Goal: Answer question/provide support: Share knowledge or assist other users

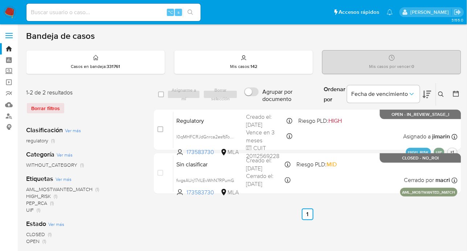
click at [443, 92] on icon at bounding box center [441, 94] width 6 height 6
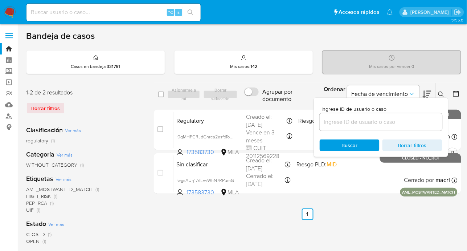
click at [396, 129] on div at bounding box center [381, 121] width 123 height 17
click at [397, 125] on input at bounding box center [381, 121] width 123 height 9
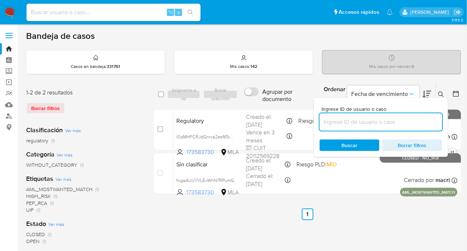
paste input "1004773312"
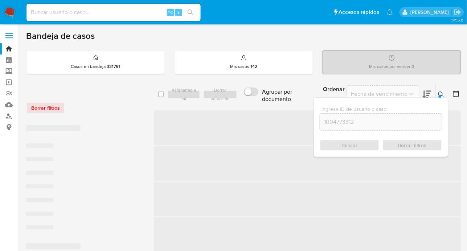
click at [442, 94] on icon at bounding box center [440, 93] width 5 height 5
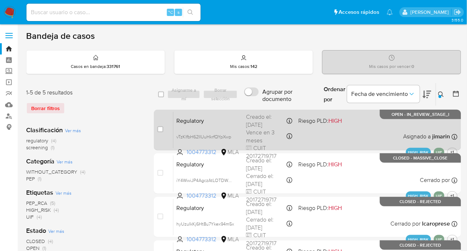
click at [384, 127] on div "Regulatory vTzKIfbH62IIUuHkrfQYpXwp 1004773312 MLA Riesgo PLD: HIGH Creado el: …" at bounding box center [315, 129] width 284 height 37
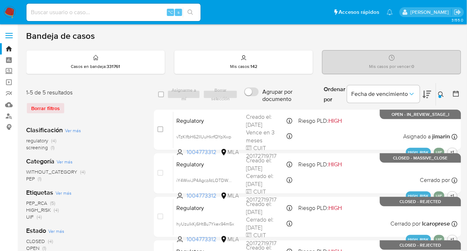
click at [443, 94] on icon at bounding box center [441, 94] width 6 height 6
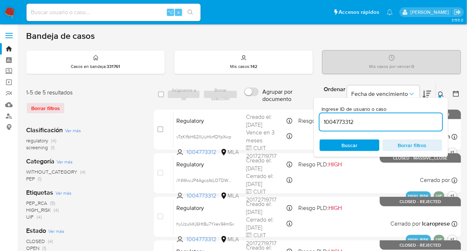
click at [382, 126] on input "1004773312" at bounding box center [381, 121] width 123 height 9
click at [442, 95] on icon at bounding box center [440, 93] width 5 height 5
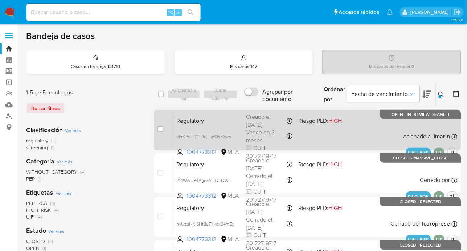
click at [345, 123] on div "Regulatory vTzKIfbH62IIUuHkrfQYpXwp 1004773312 MLA Riesgo PLD: HIGH Creado el: …" at bounding box center [315, 129] width 284 height 37
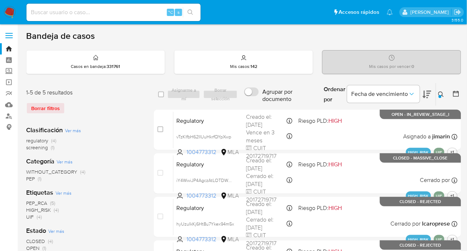
click at [441, 90] on button at bounding box center [442, 94] width 12 height 9
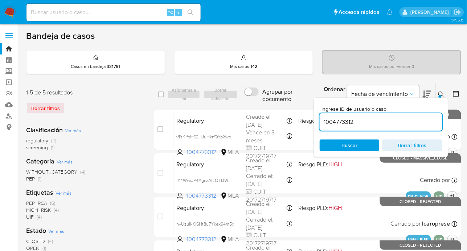
click at [405, 121] on input "1004773312" at bounding box center [381, 121] width 123 height 9
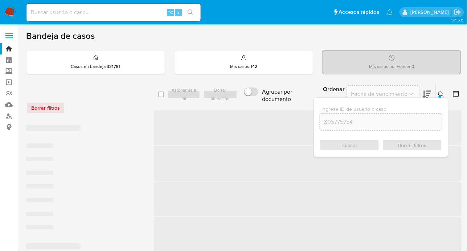
click at [445, 92] on button at bounding box center [442, 94] width 12 height 9
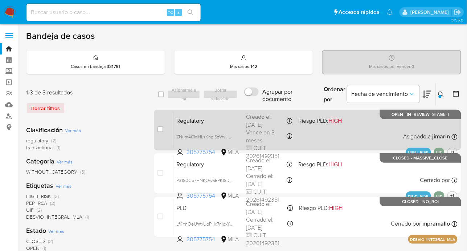
click at [350, 130] on div "Regulatory ZNum4CMHLsKnglSzWvJMB1KO 305775754 MLA Riesgo PLD: HIGH Creado el: 1…" at bounding box center [315, 129] width 284 height 37
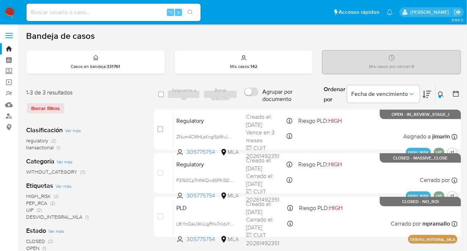
click at [441, 90] on button at bounding box center [442, 94] width 12 height 9
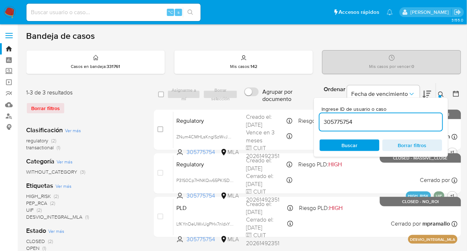
click at [388, 115] on div "305775754" at bounding box center [381, 121] width 123 height 17
click at [386, 119] on input "305775754" at bounding box center [381, 121] width 123 height 9
paste input "792329830"
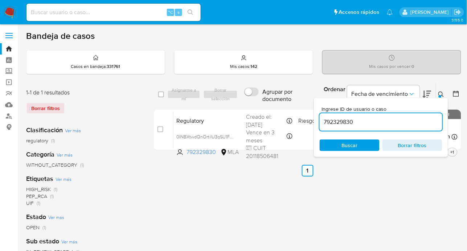
click at [440, 91] on icon at bounding box center [441, 94] width 6 height 6
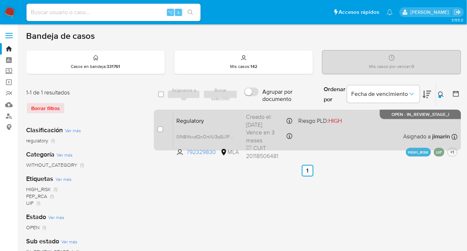
click at [384, 142] on div "Regulatory 0INBXtwdQnOrtiIU3qSU1FV9 792329830 MLA Riesgo PLD: HIGH Creado el: 2…" at bounding box center [315, 129] width 284 height 37
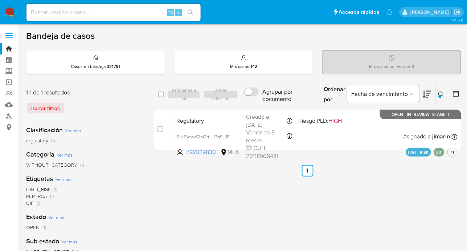
click at [437, 90] on button at bounding box center [442, 94] width 12 height 9
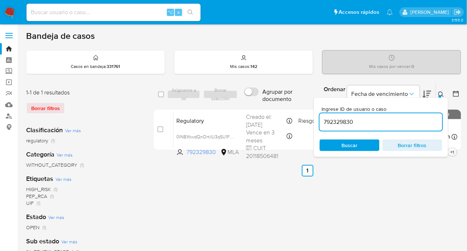
click at [401, 118] on input "792329830" at bounding box center [381, 121] width 123 height 9
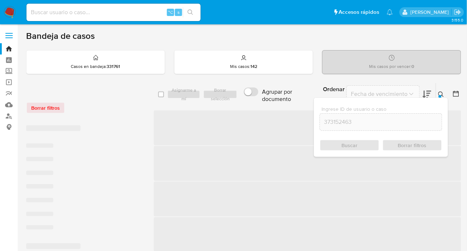
click at [442, 92] on icon at bounding box center [441, 94] width 6 height 6
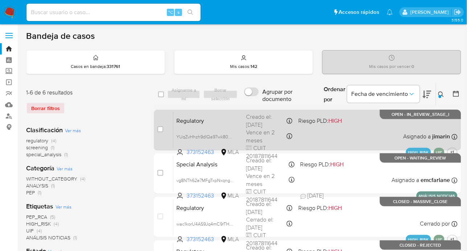
click at [368, 129] on div "Regulatory YUqZvHhzh9dlQa97wk80Prqd 373152463 MLA Riesgo PLD: HIGH Creado el: 2…" at bounding box center [315, 129] width 284 height 37
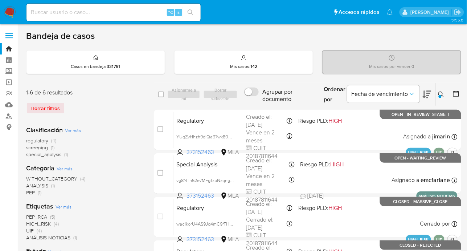
click at [440, 96] on div at bounding box center [439, 96] width 3 height 3
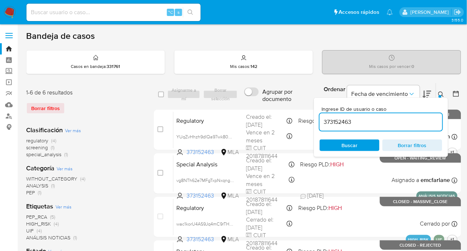
click at [387, 124] on input "373152463" at bounding box center [381, 121] width 123 height 9
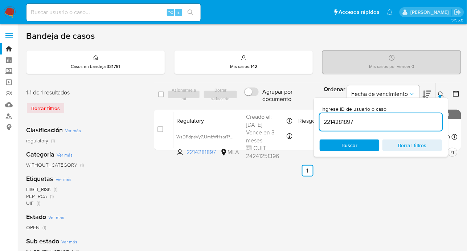
click at [442, 94] on icon at bounding box center [440, 93] width 5 height 5
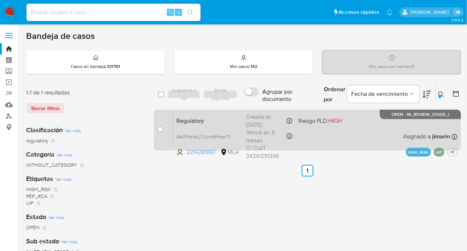
click at [384, 134] on div "Regulatory WsDFdneVy7JJmbWHsarTfScd 2214281897 MLA Riesgo PLD: HIGH Creado el: …" at bounding box center [315, 129] width 284 height 37
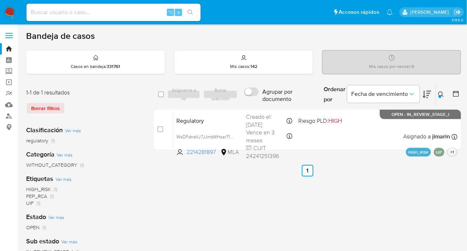
click at [439, 95] on div at bounding box center [439, 96] width 3 height 3
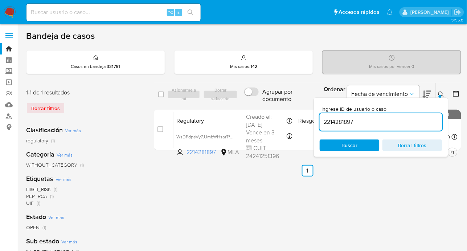
click at [377, 117] on input "2214281897" at bounding box center [381, 121] width 123 height 9
click at [376, 117] on input "2214281897" at bounding box center [381, 121] width 123 height 9
type input "93490868"
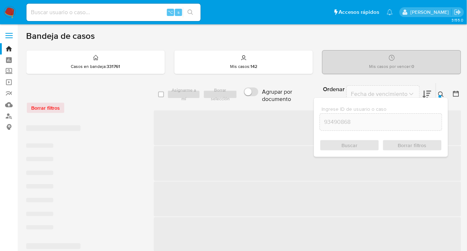
click at [440, 93] on icon at bounding box center [441, 94] width 6 height 6
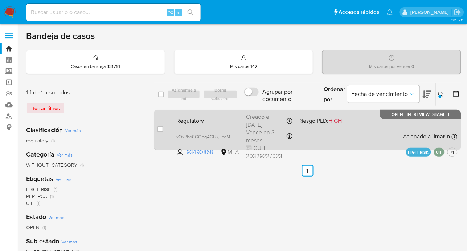
click at [367, 132] on div "Regulatory xOxPbo0GOdqAGU7jLcoMVblB 93490868 MLA Riesgo PLD: HIGH Creado el: 18…" at bounding box center [315, 129] width 284 height 37
click at [158, 130] on input "checkbox" at bounding box center [160, 129] width 6 height 6
checkbox input "true"
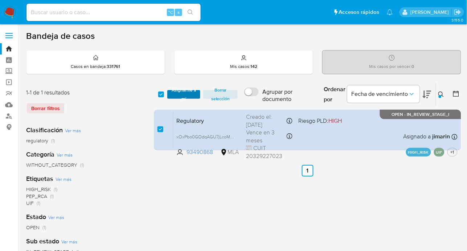
click at [188, 92] on span "Asignarme a mí" at bounding box center [184, 94] width 26 height 7
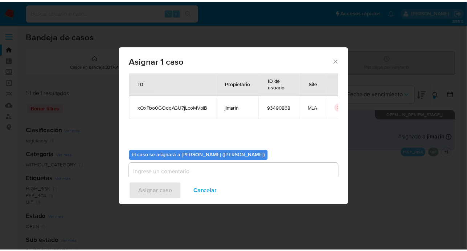
scroll to position [37, 0]
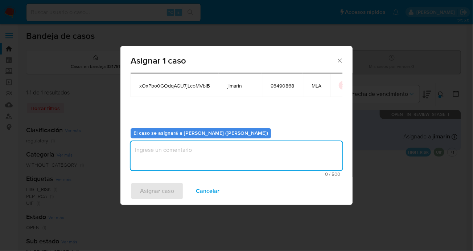
click at [173, 157] on textarea "assign-modal" at bounding box center [237, 155] width 212 height 29
click at [152, 191] on span "Asignar caso" at bounding box center [157, 191] width 34 height 16
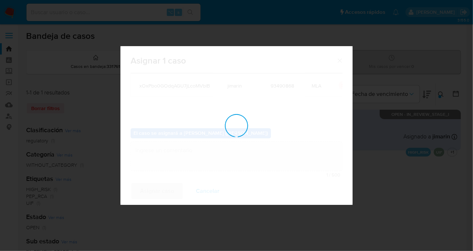
checkbox input "false"
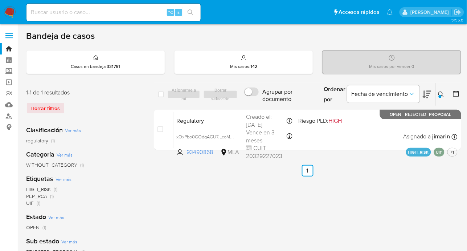
click at [449, 95] on div at bounding box center [454, 94] width 13 height 22
click at [445, 95] on button at bounding box center [442, 94] width 12 height 9
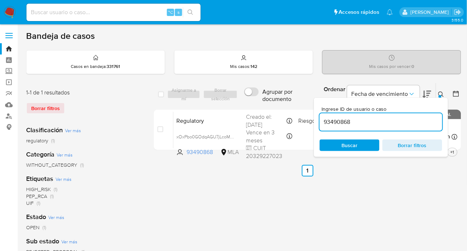
click at [409, 118] on input "93490868" at bounding box center [381, 121] width 123 height 9
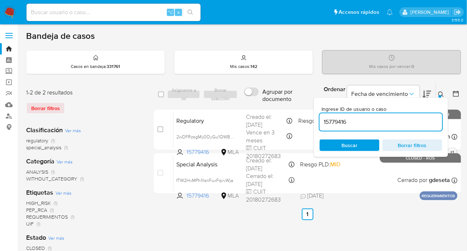
click at [441, 95] on div at bounding box center [439, 96] width 3 height 3
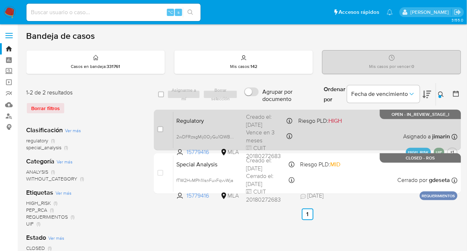
click at [399, 135] on div "Regulatory 2wDFRzsgMij0OyGu1QWBWExb 15779416 MLA Riesgo PLD: HIGH Creado el: 19…" at bounding box center [315, 129] width 284 height 37
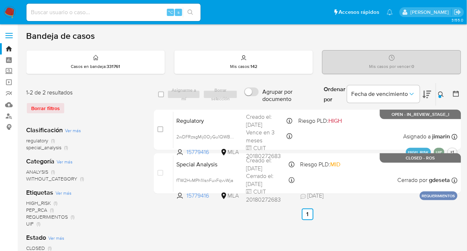
click at [438, 94] on button at bounding box center [442, 94] width 12 height 9
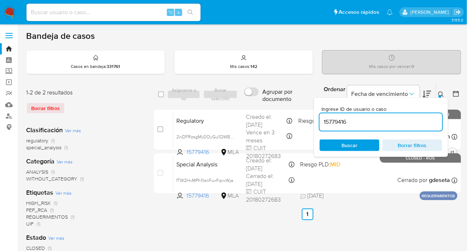
click at [395, 124] on input "15779416" at bounding box center [381, 121] width 123 height 9
type input "173583730"
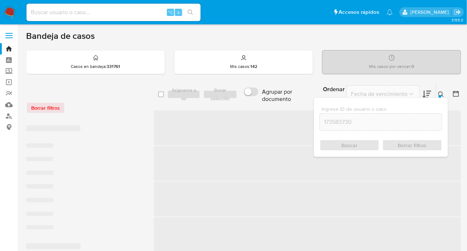
click at [441, 92] on icon at bounding box center [441, 94] width 6 height 6
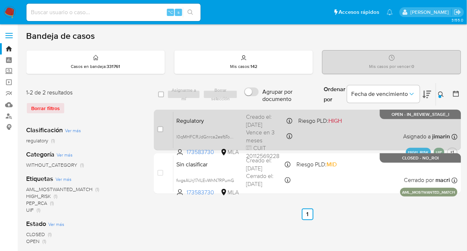
click at [312, 131] on div "Regulatory l0qMHFCRJdGnrca2esfbTom9 173583730 MLA Riesgo PLD: HIGH Creado el: 2…" at bounding box center [315, 129] width 284 height 37
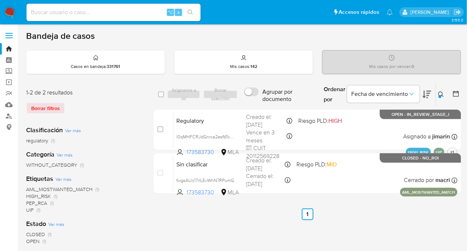
click at [13, 3] on nav "Pausado Ver notificaciones ⌥ s Accesos rápidos Presiona las siguientes teclas p…" at bounding box center [233, 12] width 467 height 24
click at [11, 13] on img at bounding box center [10, 12] width 12 height 12
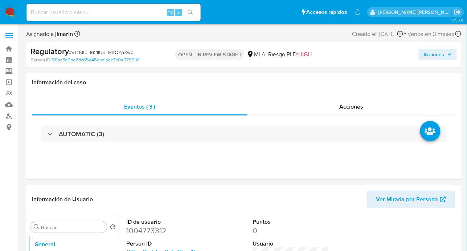
select select "10"
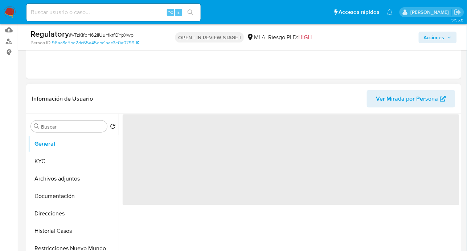
scroll to position [164, 0]
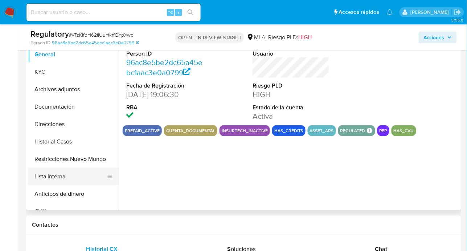
click at [67, 182] on button "Lista Interna" at bounding box center [70, 176] width 85 height 17
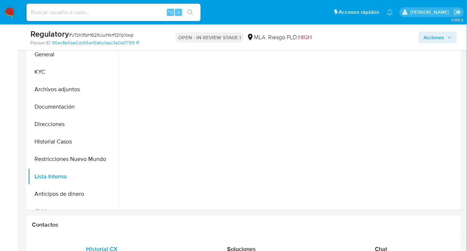
select select "10"
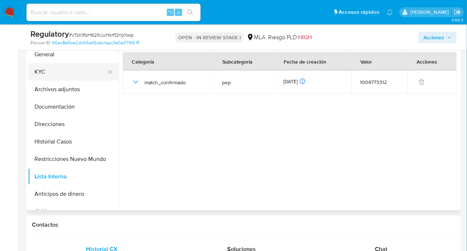
click at [53, 73] on button "KYC" at bounding box center [70, 71] width 85 height 17
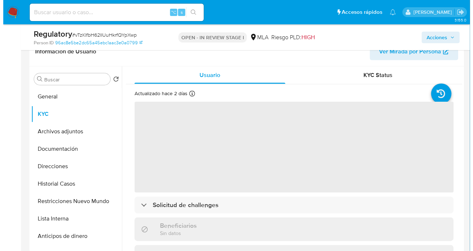
scroll to position [120, 0]
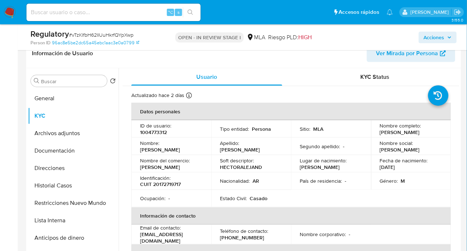
drag, startPoint x: 379, startPoint y: 131, endPoint x: 414, endPoint y: 135, distance: 35.4
click at [414, 135] on p "Hector Alejandro Hernandez" at bounding box center [400, 132] width 40 height 7
copy p "Hector Alejandro Hernandez"
click at [162, 188] on p "CUIT 20172719717" at bounding box center [160, 184] width 41 height 7
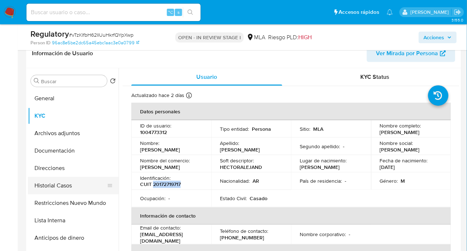
copy p "20172719717"
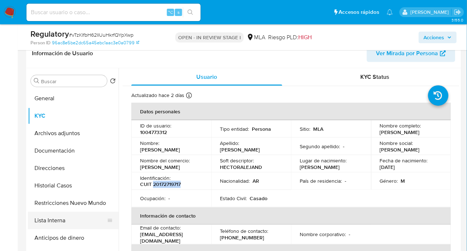
click at [64, 217] on button "Lista Interna" at bounding box center [70, 219] width 85 height 17
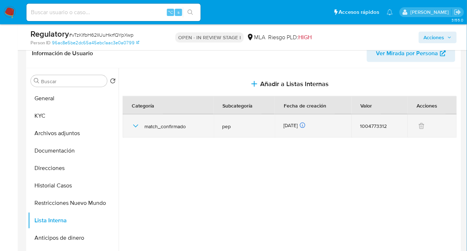
click at [139, 125] on icon "button" at bounding box center [135, 125] width 9 height 9
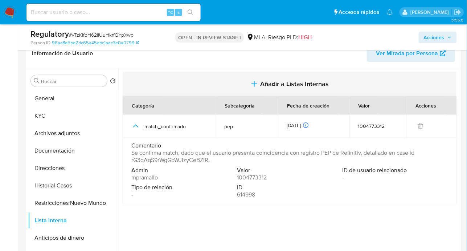
click at [321, 91] on button "Añadir a Listas Internas" at bounding box center [290, 84] width 334 height 24
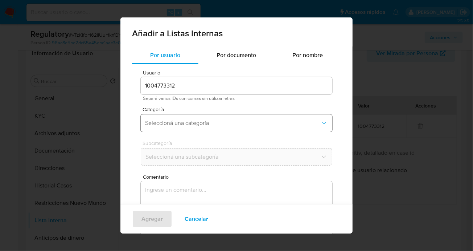
click at [181, 130] on button "Seleccioná una categoría" at bounding box center [236, 122] width 191 height 17
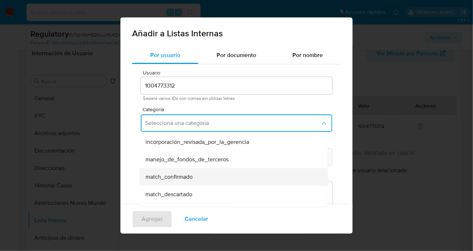
scroll to position [18, 0]
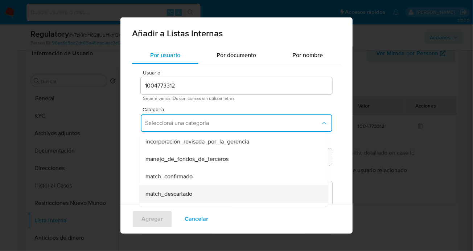
click at [192, 194] on span "match_descartado" at bounding box center [168, 193] width 47 height 7
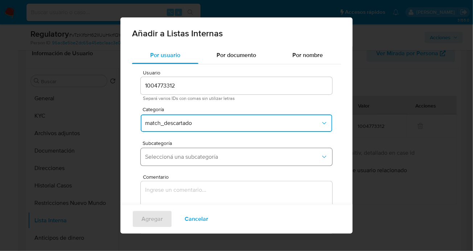
click at [185, 160] on span "Seleccioná una subcategoría" at bounding box center [233, 156] width 176 height 7
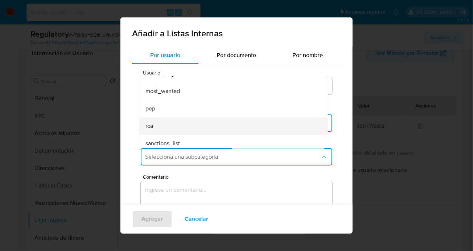
scroll to position [49, 0]
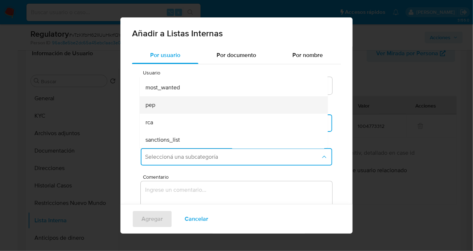
click at [166, 107] on div "pep" at bounding box center [231, 104] width 172 height 17
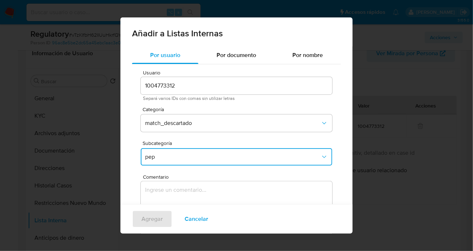
click at [178, 189] on textarea "Comentario" at bounding box center [236, 216] width 191 height 70
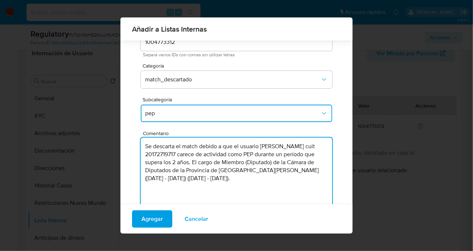
type textarea "Se descarta el match debido a que el usuario Hector Alejandro Hernandez cuit 20…"
click at [144, 232] on div "Agregar Cancelar" at bounding box center [236, 218] width 232 height 29
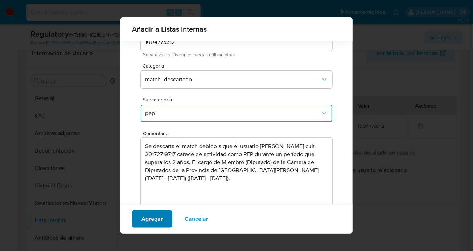
click at [145, 219] on span "Agregar" at bounding box center [151, 219] width 21 height 16
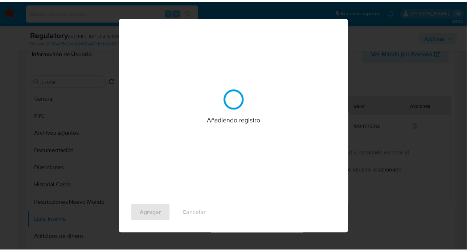
scroll to position [0, 0]
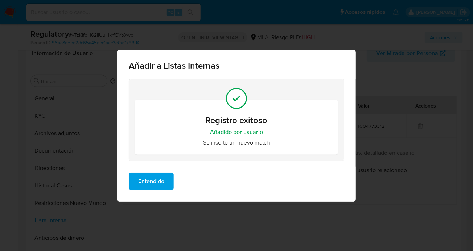
click at [154, 177] on span "Entendido" at bounding box center [151, 181] width 26 height 16
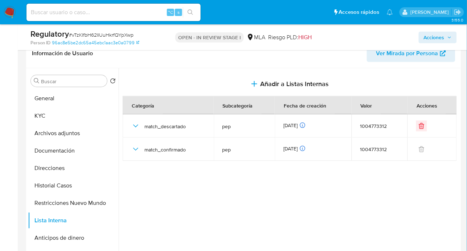
click at [445, 33] on span "Acciones" at bounding box center [438, 37] width 28 height 10
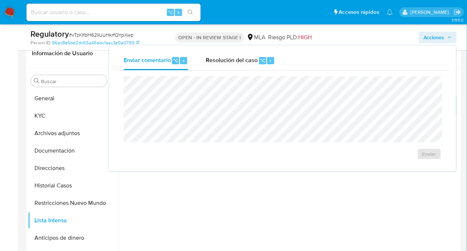
click at [447, 38] on icon "button" at bounding box center [449, 37] width 4 height 4
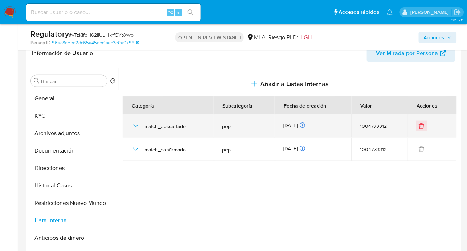
click at [136, 126] on icon "button" at bounding box center [135, 125] width 9 height 9
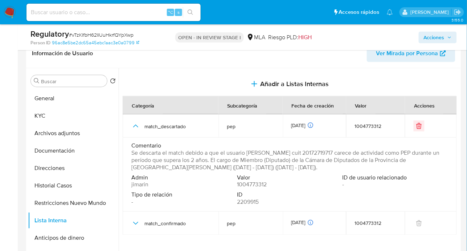
click at [445, 40] on span "Acciones" at bounding box center [438, 37] width 28 height 10
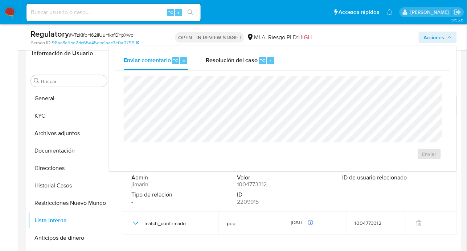
click at [245, 73] on div "Enviar" at bounding box center [282, 117] width 335 height 95
click at [240, 61] on span "Resolución del caso" at bounding box center [232, 60] width 52 height 8
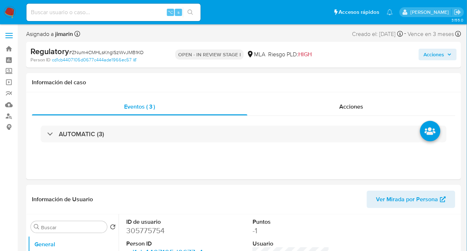
select select "10"
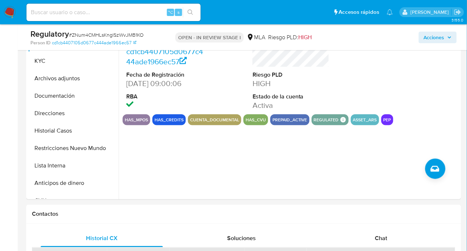
scroll to position [176, 0]
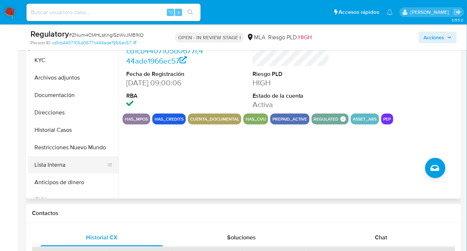
click at [59, 164] on button "Lista Interna" at bounding box center [70, 164] width 85 height 17
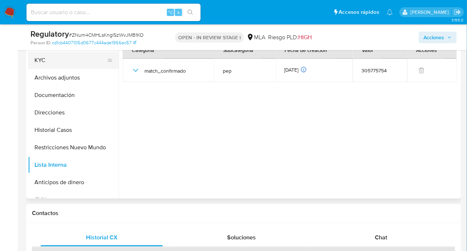
click at [56, 62] on button "KYC" at bounding box center [70, 60] width 85 height 17
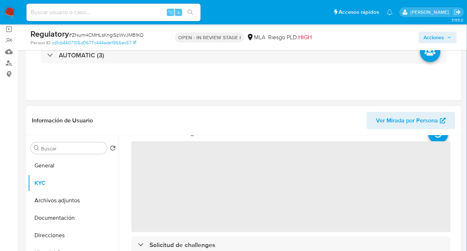
scroll to position [33, 0]
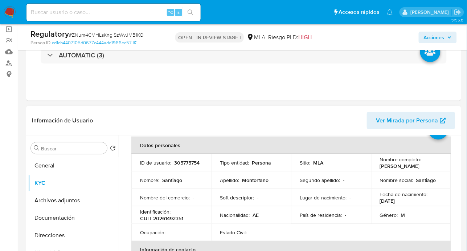
drag, startPoint x: 413, startPoint y: 165, endPoint x: 430, endPoint y: 165, distance: 17.4
click at [430, 165] on div "Nombre completo : Santiago Montorfano" at bounding box center [411, 162] width 62 height 13
click at [173, 217] on p "CUIT 20261492351" at bounding box center [161, 218] width 43 height 7
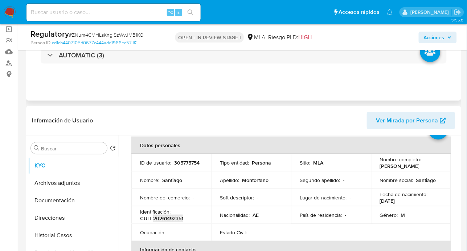
scroll to position [91, 0]
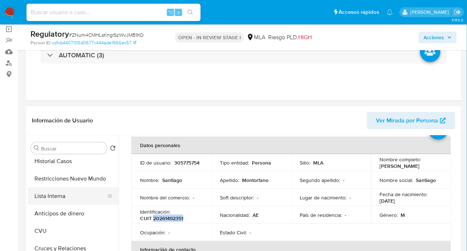
click at [66, 199] on button "Lista Interna" at bounding box center [70, 195] width 85 height 17
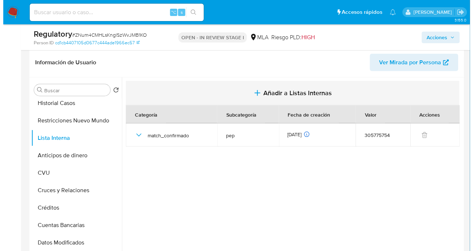
scroll to position [110, 0]
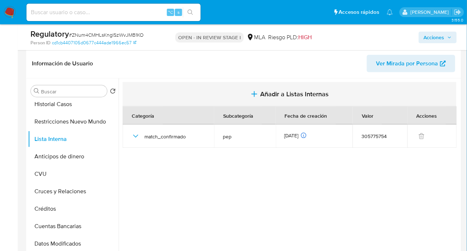
click at [294, 97] on span "Añadir a Listas Internas" at bounding box center [294, 94] width 69 height 8
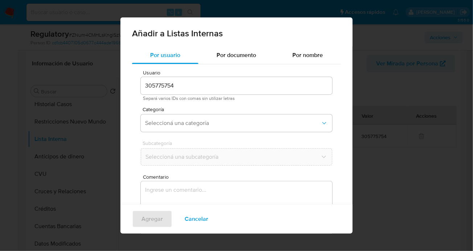
click at [185, 132] on div "Categoría Seleccioná una categoría" at bounding box center [236, 121] width 191 height 28
click at [166, 124] on span "Seleccioná una categoría" at bounding box center [233, 122] width 176 height 7
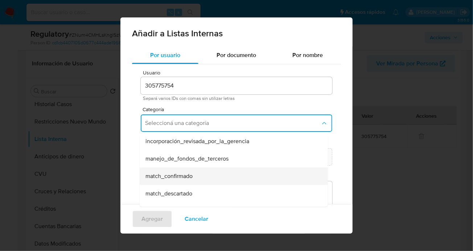
scroll to position [51, 0]
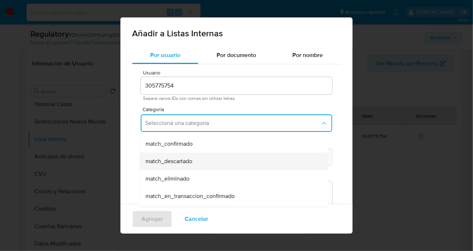
click at [219, 161] on div "match_descartado" at bounding box center [231, 160] width 172 height 17
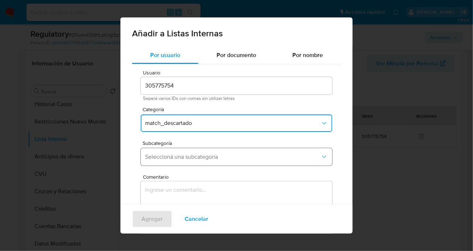
click at [162, 158] on span "Seleccioná una subcategoría" at bounding box center [233, 156] width 176 height 7
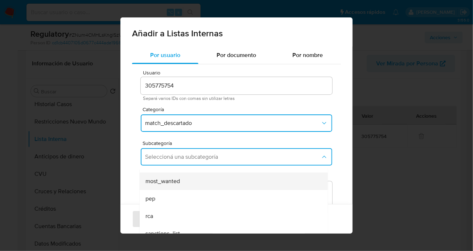
scroll to position [49, 0]
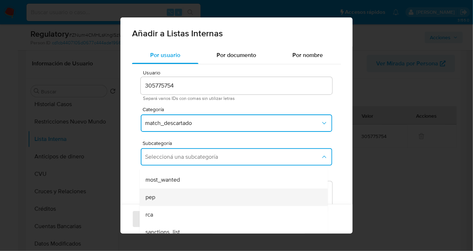
click at [167, 194] on div "pep" at bounding box center [231, 196] width 172 height 17
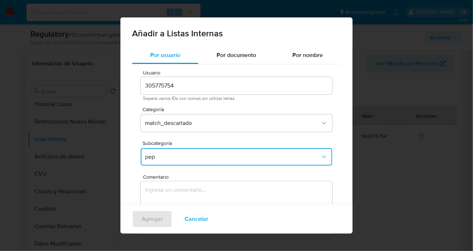
click at [206, 214] on span "Cancelar" at bounding box center [197, 219] width 24 height 16
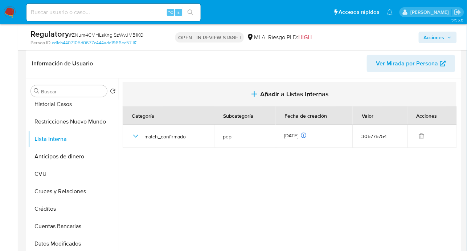
click at [284, 94] on span "Añadir a Listas Internas" at bounding box center [294, 94] width 69 height 8
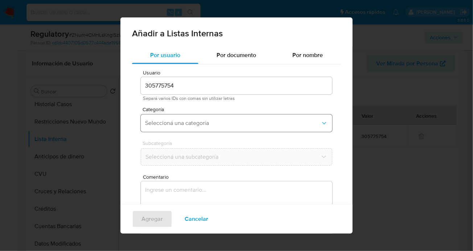
click at [175, 116] on button "Seleccioná una categoría" at bounding box center [236, 122] width 191 height 17
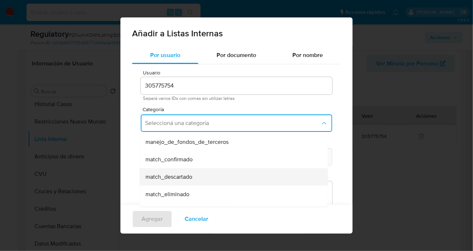
scroll to position [45, 0]
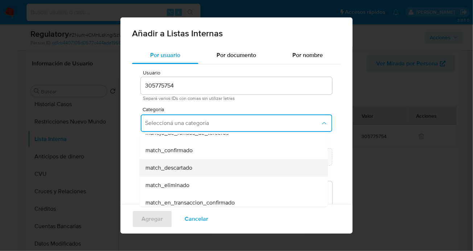
click at [180, 165] on span "match_descartado" at bounding box center [168, 167] width 47 height 7
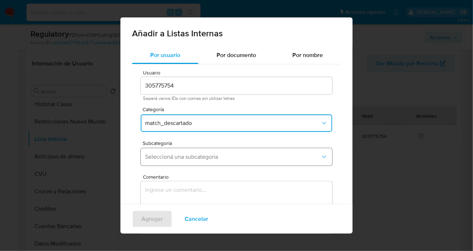
click at [225, 152] on button "Seleccioná una subcategoría" at bounding box center [236, 156] width 191 height 17
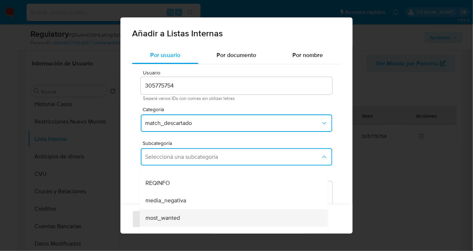
scroll to position [23, 0]
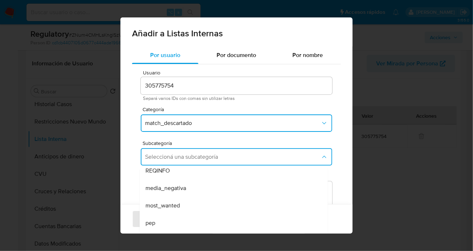
click at [156, 231] on div "rca" at bounding box center [231, 239] width 172 height 17
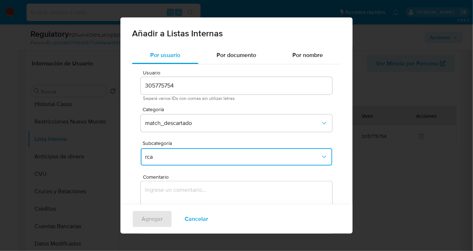
click at [167, 159] on span "rca" at bounding box center [233, 156] width 176 height 7
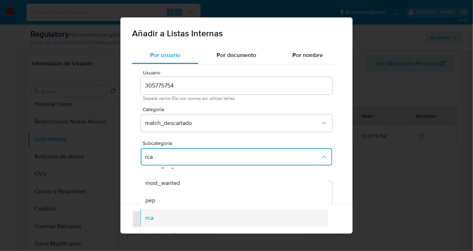
scroll to position [49, 0]
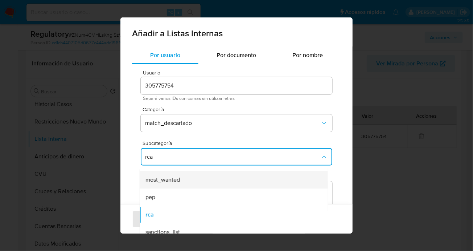
click at [159, 187] on div "most_wanted" at bounding box center [231, 179] width 172 height 17
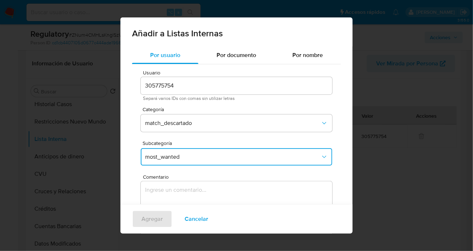
click at [165, 157] on span "most_wanted" at bounding box center [233, 156] width 176 height 7
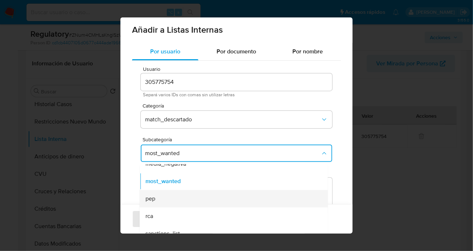
scroll to position [46, 0]
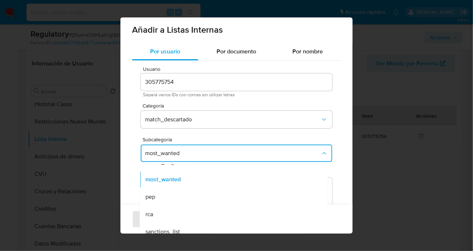
click at [160, 193] on div "pep" at bounding box center [231, 196] width 172 height 17
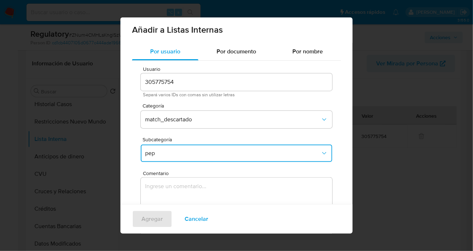
click at [177, 185] on textarea "Comentario" at bounding box center [236, 212] width 191 height 70
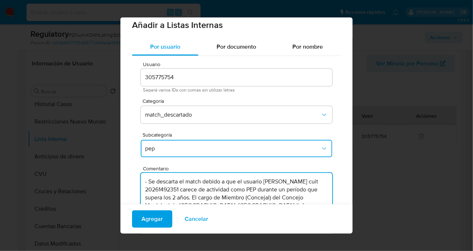
scroll to position [15, 0]
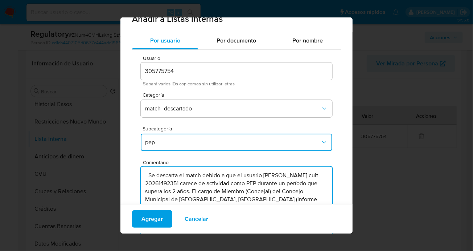
click at [149, 174] on textarea "- Se descarta el match debido a que el usuario Santiago Montorfano cuit 2026149…" at bounding box center [236, 201] width 191 height 70
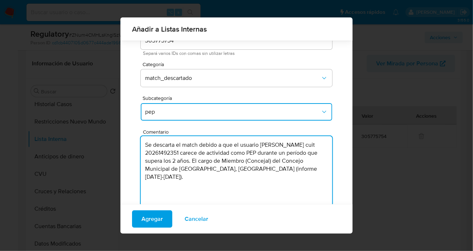
scroll to position [45, 0]
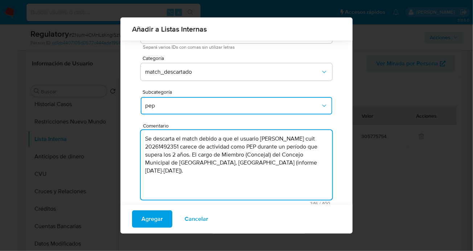
click at [292, 168] on textarea "Se descarta el match debido a que el usuario Santiago Montorfano cuit 202614923…" at bounding box center [236, 165] width 191 height 70
type textarea "Se descarta el match debido a que el usuario Santiago Montorfano cuit 202614923…"
click at [147, 217] on span "Agregar" at bounding box center [151, 219] width 21 height 16
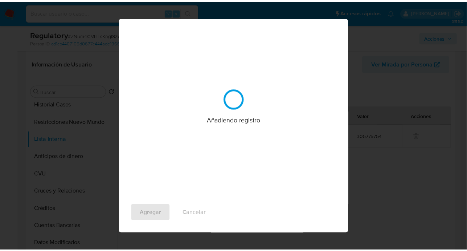
scroll to position [0, 0]
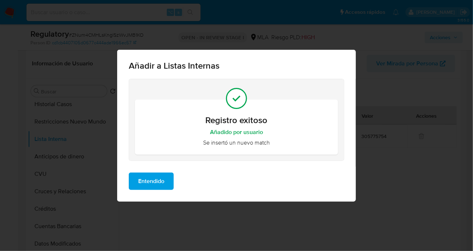
click at [155, 180] on span "Entendido" at bounding box center [151, 181] width 26 height 16
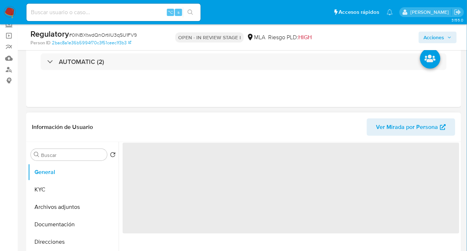
scroll to position [119, 0]
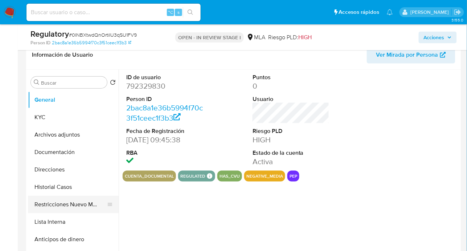
select select "10"
click at [77, 211] on button "Restricciones Nuevo Mundo" at bounding box center [70, 203] width 85 height 17
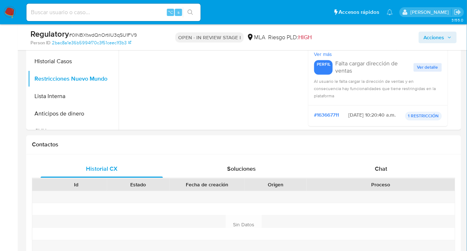
scroll to position [161, 0]
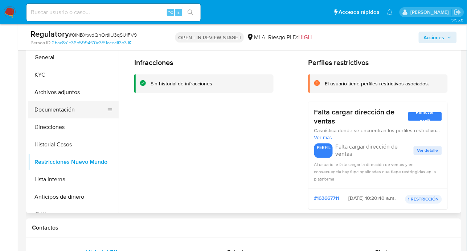
click at [53, 110] on button "Documentación" at bounding box center [70, 109] width 85 height 17
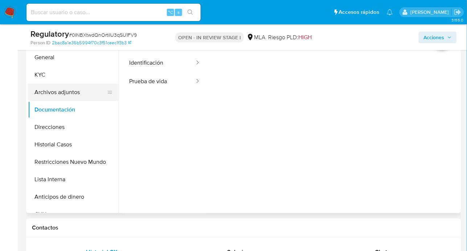
click at [44, 85] on button "Archivos adjuntos" at bounding box center [70, 91] width 85 height 17
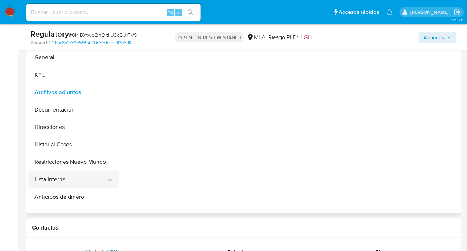
click at [78, 182] on button "Lista Interna" at bounding box center [70, 178] width 85 height 17
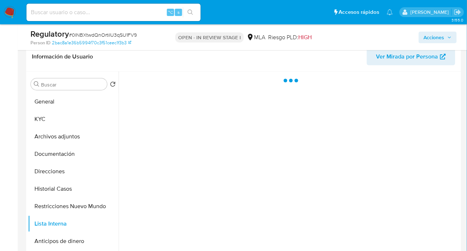
scroll to position [115, 0]
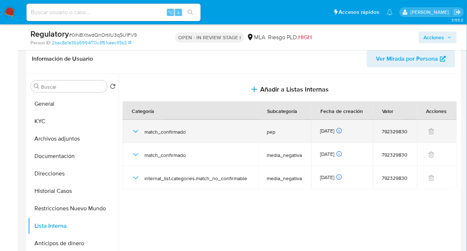
click at [130, 130] on td "match_confirmado" at bounding box center [190, 131] width 135 height 23
click at [133, 129] on icon "button" at bounding box center [135, 131] width 9 height 9
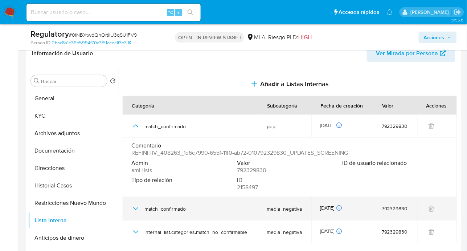
scroll to position [140, 0]
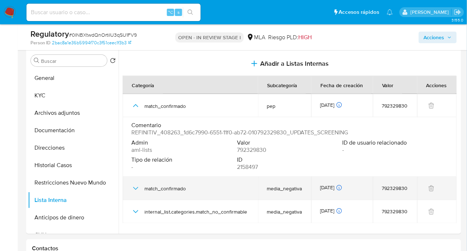
click at [139, 188] on icon "button" at bounding box center [135, 188] width 9 height 9
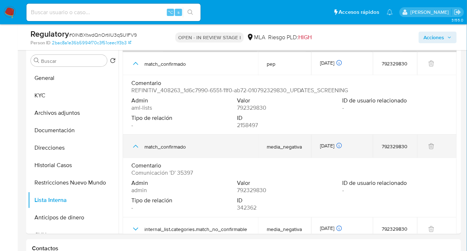
scroll to position [52, 0]
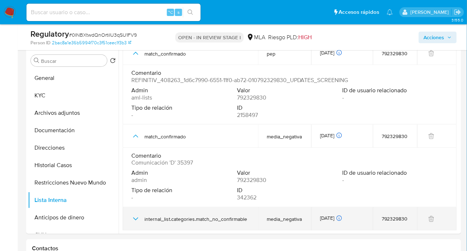
click at [135, 219] on icon "button" at bounding box center [135, 218] width 9 height 9
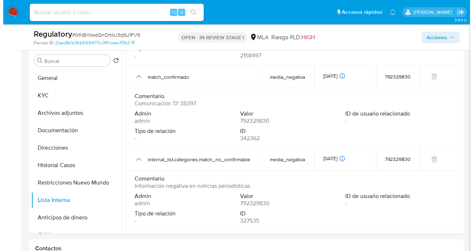
scroll to position [0, 0]
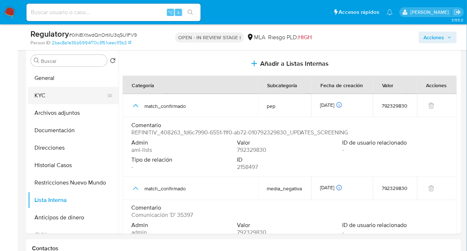
click at [45, 102] on button "KYC" at bounding box center [70, 95] width 85 height 17
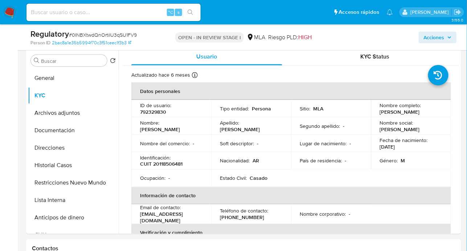
drag, startPoint x: 397, startPoint y: 112, endPoint x: 430, endPoint y: 112, distance: 33.0
click at [430, 112] on div "Nombre completo : Oscar Alfredo Thomas" at bounding box center [411, 108] width 62 height 13
copy p "Oscar Alfredo Thomas"
click at [380, 111] on p "Oscar Alfredo Thomas" at bounding box center [400, 111] width 40 height 7
drag, startPoint x: 375, startPoint y: 111, endPoint x: 443, endPoint y: 114, distance: 67.5
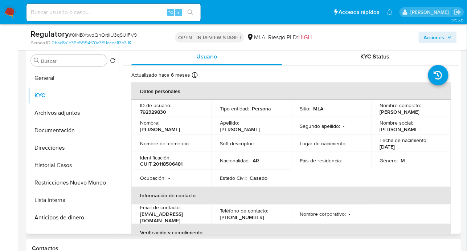
click at [443, 114] on td "Nombre completo : Oscar Alfredo Thomas" at bounding box center [411, 108] width 80 height 17
copy p "Oscar Alfredo Thomas"
click at [168, 164] on p "CUIT 20118506481" at bounding box center [161, 164] width 42 height 7
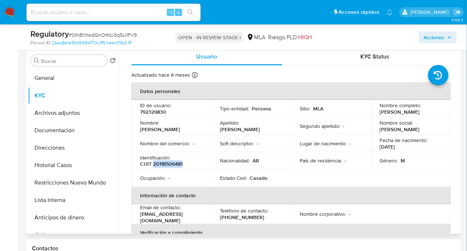
copy p "20118506481"
click at [67, 211] on button "Anticipos de dinero" at bounding box center [70, 217] width 85 height 17
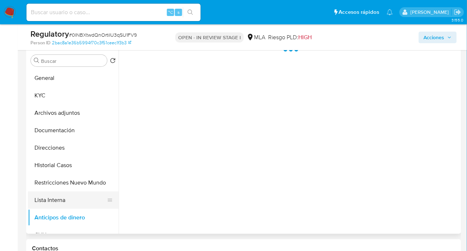
click at [69, 203] on button "Lista Interna" at bounding box center [70, 199] width 85 height 17
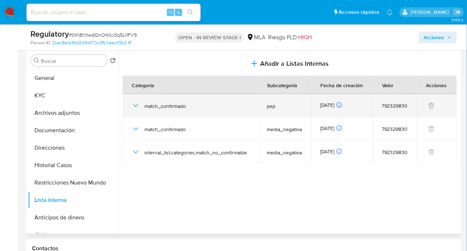
click at [139, 104] on icon "button" at bounding box center [135, 105] width 9 height 9
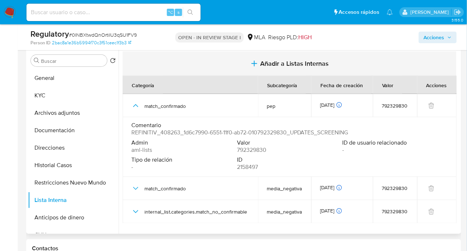
click at [296, 66] on span "Añadir a Listas Internas" at bounding box center [294, 63] width 69 height 8
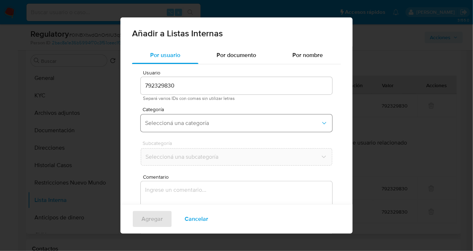
click at [183, 116] on button "Seleccioná una categoría" at bounding box center [236, 122] width 191 height 17
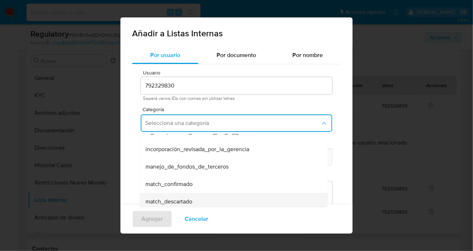
scroll to position [12, 0]
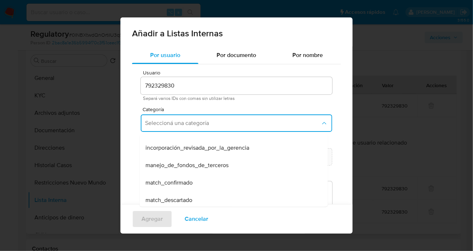
click at [172, 198] on span "match_descartado" at bounding box center [168, 199] width 47 height 7
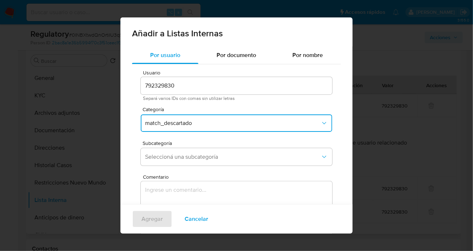
click at [169, 145] on span "Subcategoría" at bounding box center [238, 142] width 191 height 5
click at [172, 161] on button "Seleccioná una subcategoría" at bounding box center [236, 156] width 191 height 17
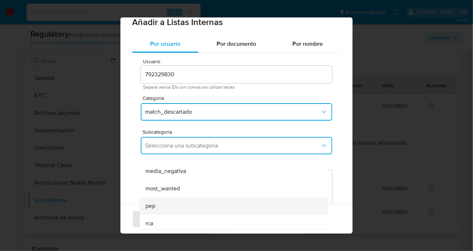
scroll to position [49, 0]
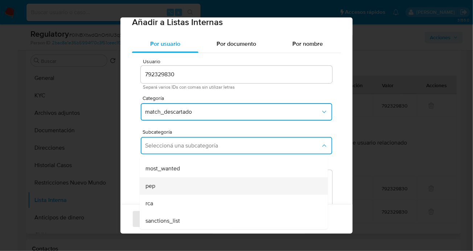
click at [176, 182] on div "pep" at bounding box center [231, 185] width 172 height 17
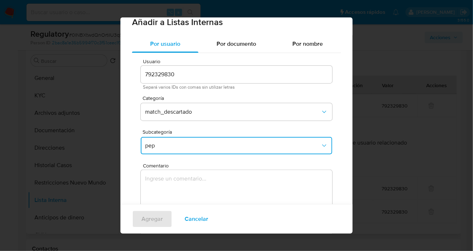
click at [180, 176] on textarea "Comentario" at bounding box center [236, 205] width 191 height 70
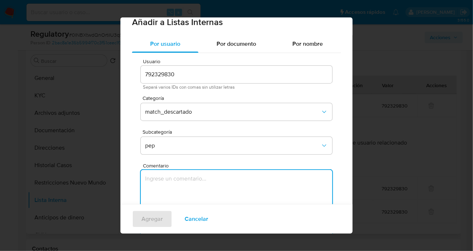
click at [235, 191] on textarea "Comentario" at bounding box center [236, 205] width 191 height 70
paste textarea "- Se descarta el match debido a que el usuario Oscar Alfredo Thomas cuit 201185…"
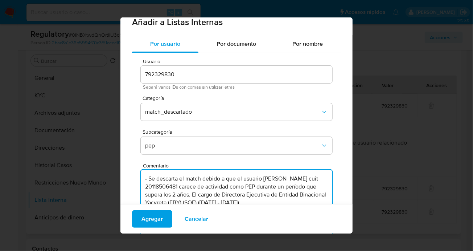
click at [151, 177] on textarea "- Se descarta el match debido a que el usuario Oscar Alfredo Thomas cuit 201185…" at bounding box center [236, 205] width 191 height 70
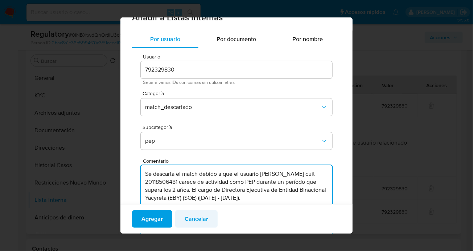
scroll to position [21, 0]
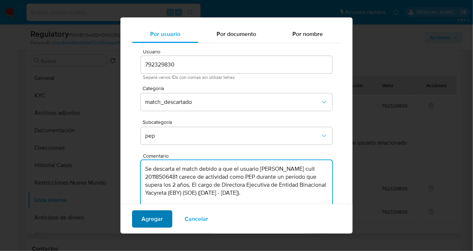
type textarea "Se descarta el match debido a que el usuario Oscar Alfredo Thomas cuit 20118506…"
click at [144, 222] on span "Agregar" at bounding box center [151, 219] width 21 height 16
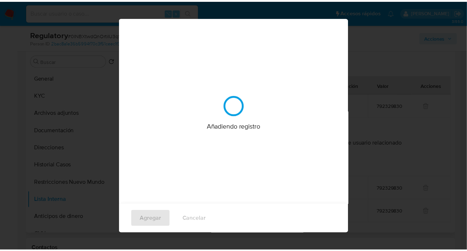
scroll to position [0, 0]
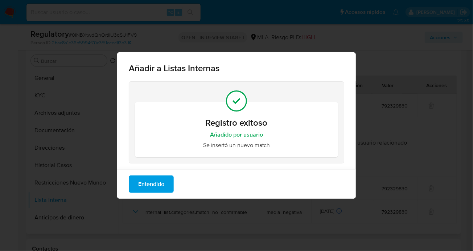
click at [155, 178] on span "Entendido" at bounding box center [151, 184] width 26 height 16
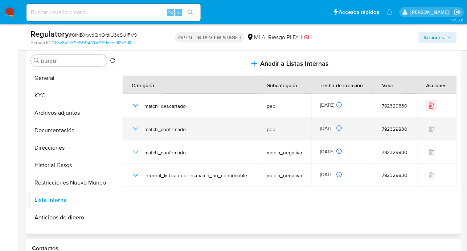
click at [134, 128] on icon "button" at bounding box center [135, 128] width 9 height 9
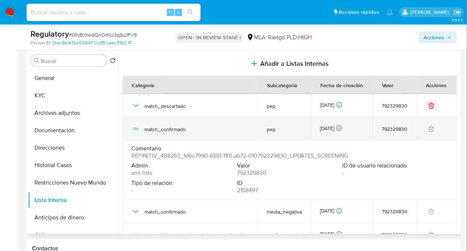
click at [134, 126] on icon "button" at bounding box center [135, 128] width 9 height 9
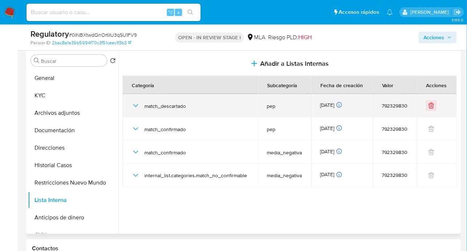
click at [135, 105] on icon "button" at bounding box center [135, 105] width 9 height 9
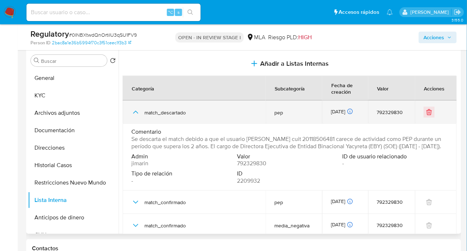
click at [135, 105] on div "match_descartado" at bounding box center [193, 111] width 125 height 23
click at [139, 112] on icon "button" at bounding box center [135, 112] width 9 height 9
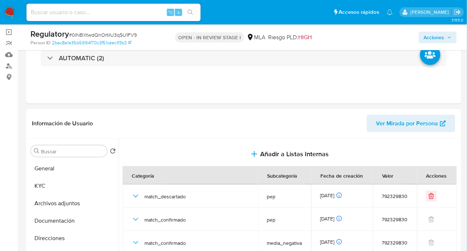
scroll to position [60, 0]
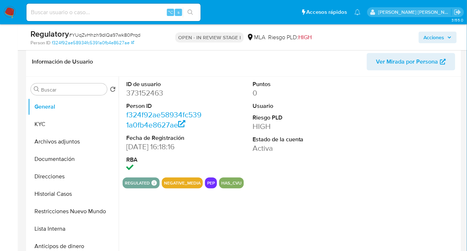
scroll to position [123, 0]
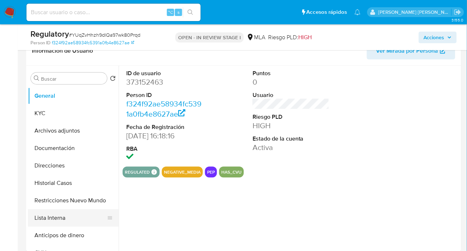
select select "10"
click at [69, 215] on button "Lista Interna" at bounding box center [70, 217] width 85 height 17
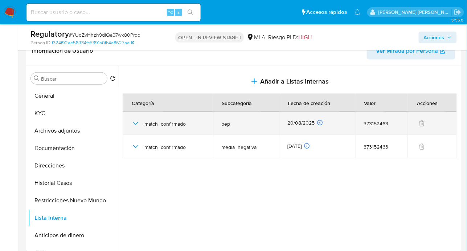
click at [139, 122] on icon "button" at bounding box center [135, 123] width 9 height 9
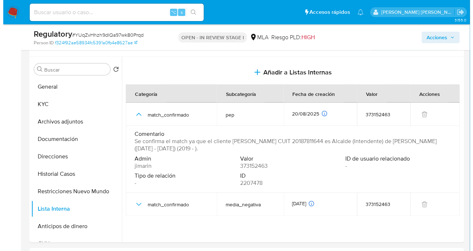
scroll to position [121, 0]
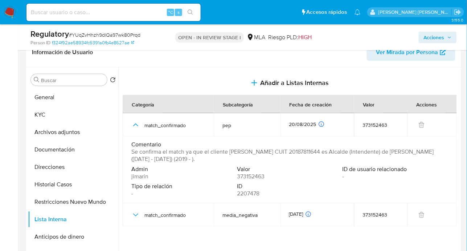
click at [434, 37] on span "Acciones" at bounding box center [434, 38] width 21 height 12
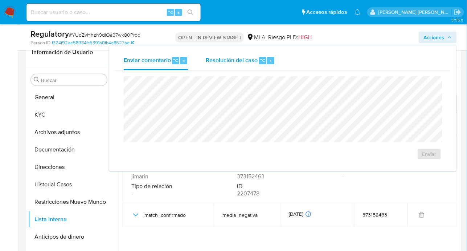
click at [250, 63] on span "Resolución del caso" at bounding box center [232, 60] width 52 height 8
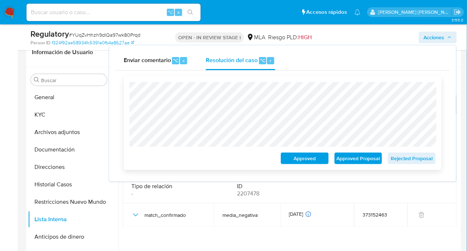
click at [357, 157] on span "Approved Proposal" at bounding box center [358, 158] width 38 height 10
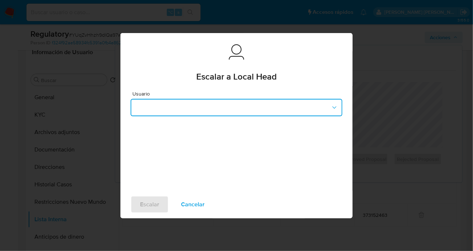
click at [150, 104] on button "button" at bounding box center [237, 107] width 212 height 17
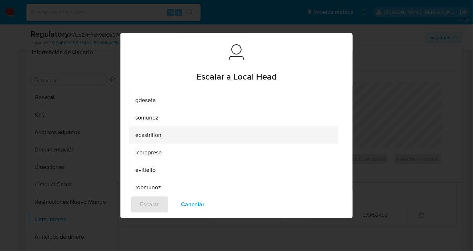
scroll to position [46, 0]
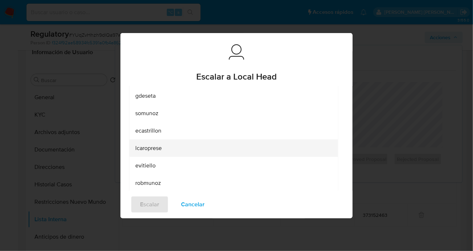
click at [160, 145] on span "lcaroprese" at bounding box center [148, 147] width 26 height 7
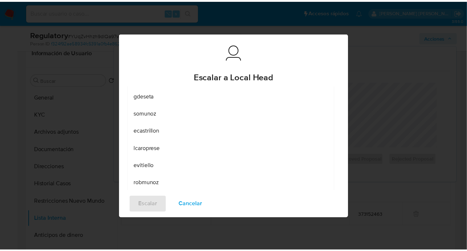
scroll to position [0, 0]
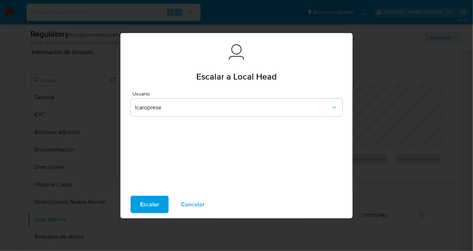
click at [153, 205] on span "Escalar" at bounding box center [149, 204] width 19 height 16
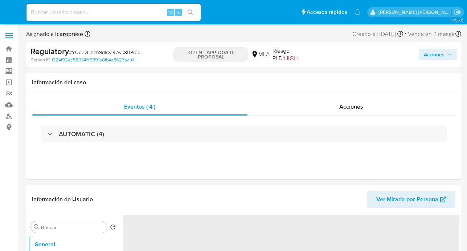
select select "10"
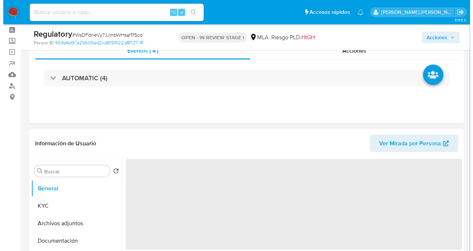
scroll to position [120, 0]
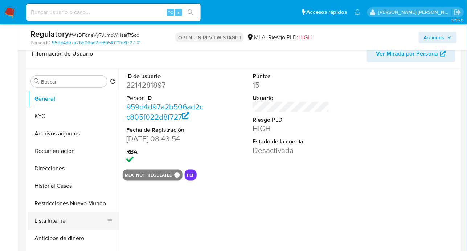
click at [73, 223] on button "Lista Interna" at bounding box center [70, 220] width 85 height 17
select select "10"
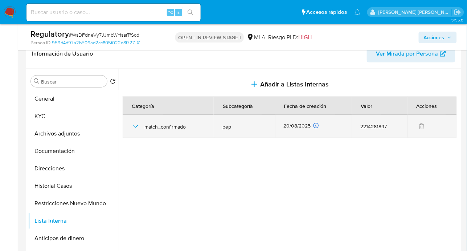
click at [136, 127] on icon "button" at bounding box center [135, 126] width 9 height 9
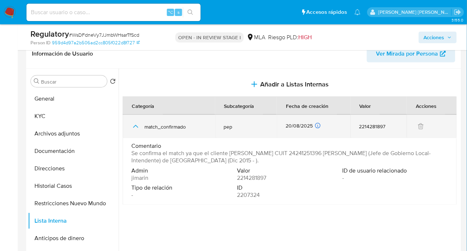
click at [137, 123] on icon "button" at bounding box center [135, 126] width 9 height 9
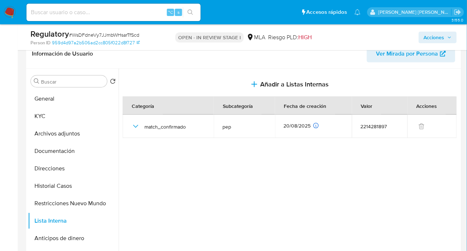
click at [189, 211] on div at bounding box center [289, 162] width 341 height 186
click at [444, 37] on span "Acciones" at bounding box center [434, 38] width 21 height 12
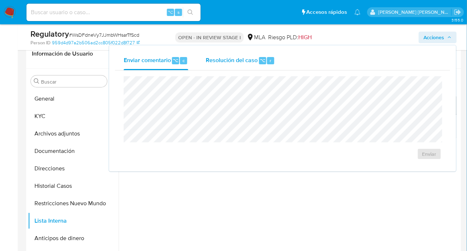
click at [222, 67] on div "Resolución del caso ⌥ r" at bounding box center [240, 60] width 69 height 19
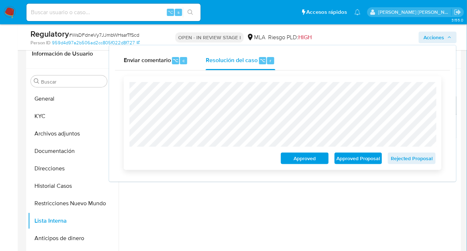
click at [415, 160] on span "Rejected Proposal" at bounding box center [412, 158] width 38 height 10
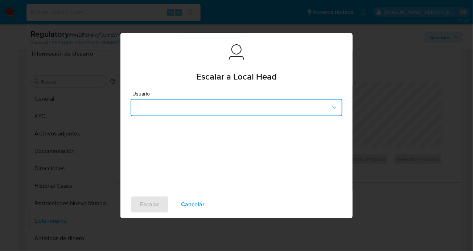
click at [178, 103] on button "button" at bounding box center [237, 107] width 212 height 17
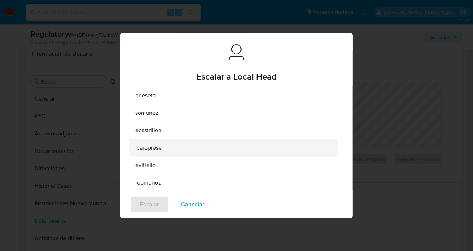
scroll to position [49, 0]
click at [160, 148] on span "lcaroprese" at bounding box center [148, 144] width 26 height 7
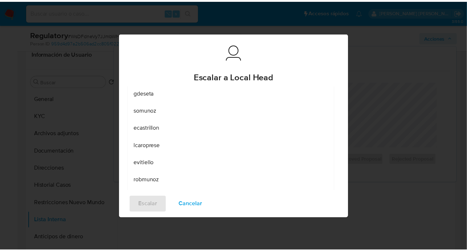
scroll to position [0, 0]
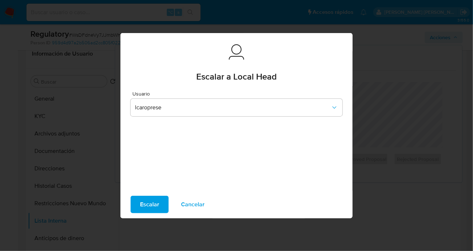
click at [148, 204] on span "Escalar" at bounding box center [149, 204] width 19 height 16
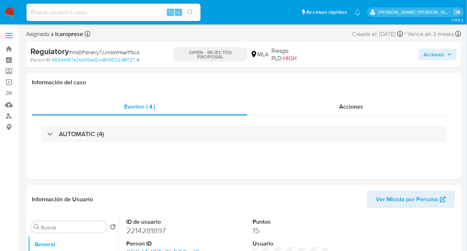
select select "10"
drag, startPoint x: 207, startPoint y: 53, endPoint x: 224, endPoint y: 59, distance: 18.5
click at [224, 59] on p "OPEN - REJECTED PROPOSAL" at bounding box center [210, 54] width 74 height 15
copy p "REJECTED PROPOSAL"
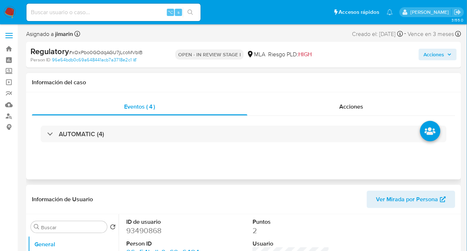
click at [400, 82] on h1 "Información del caso" at bounding box center [243, 82] width 423 height 7
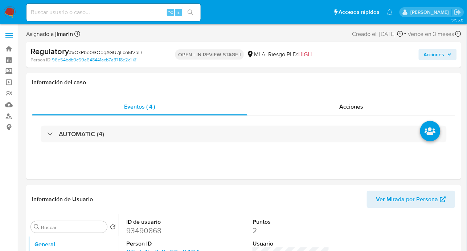
select select "10"
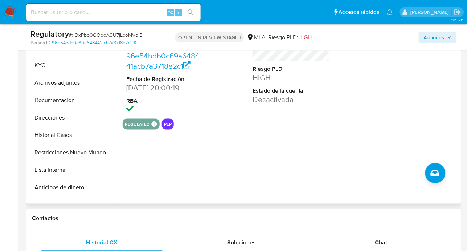
scroll to position [176, 0]
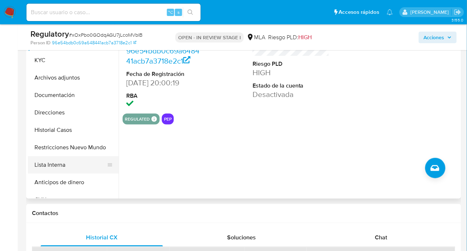
click at [75, 158] on button "Lista Interna" at bounding box center [70, 164] width 85 height 17
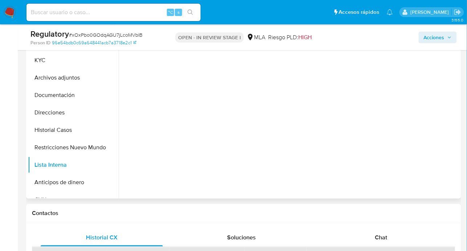
scroll to position [165, 0]
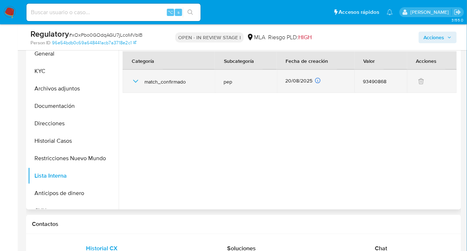
click at [136, 80] on icon "button" at bounding box center [135, 81] width 9 height 9
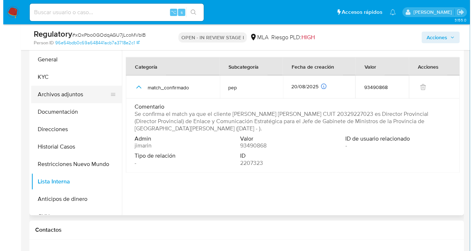
scroll to position [152, 0]
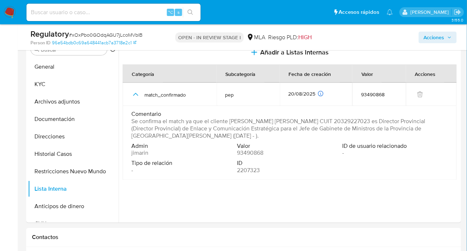
click at [431, 37] on span "Acciones" at bounding box center [434, 38] width 21 height 12
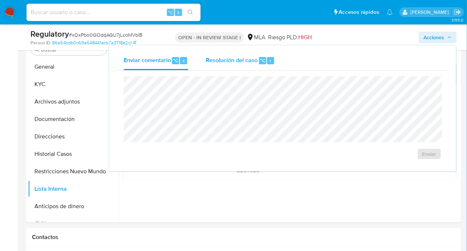
click at [244, 68] on div "Resolución del caso ⌥ r" at bounding box center [240, 60] width 69 height 19
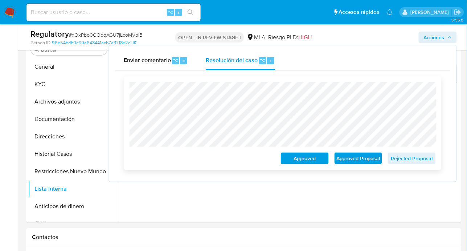
click at [414, 157] on span "Rejected Proposal" at bounding box center [412, 158] width 38 height 10
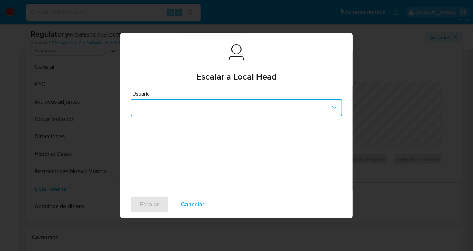
click at [176, 105] on button "button" at bounding box center [237, 107] width 212 height 17
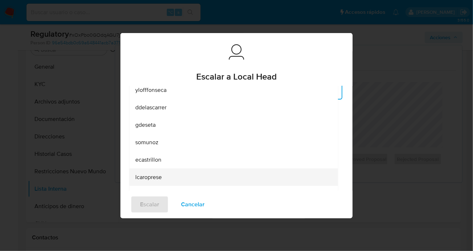
scroll to position [17, 0]
click at [158, 173] on span "lcaroprese" at bounding box center [148, 176] width 26 height 7
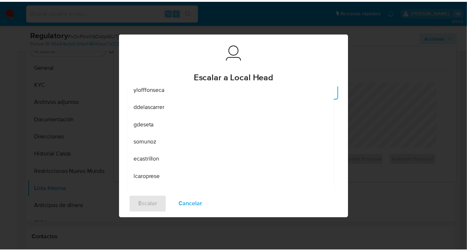
scroll to position [0, 0]
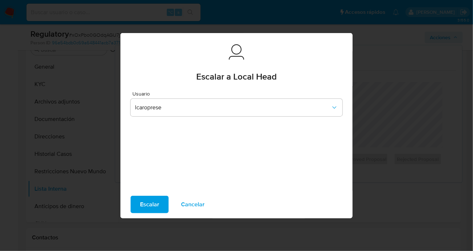
click at [152, 199] on span "Escalar" at bounding box center [149, 204] width 19 height 16
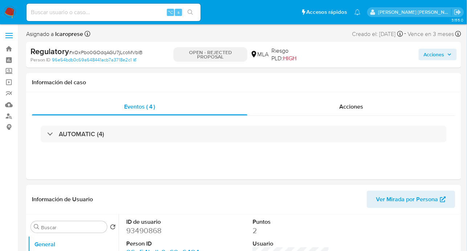
select select "10"
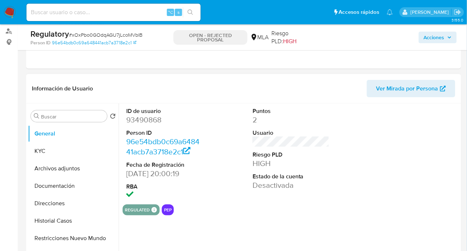
select select "10"
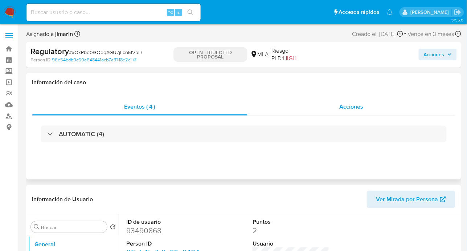
click at [372, 105] on div "Acciones" at bounding box center [351, 106] width 208 height 17
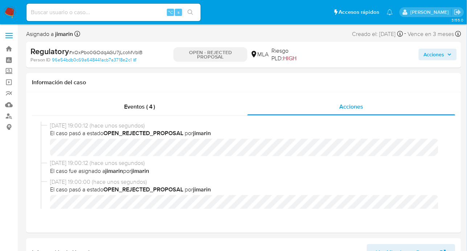
click at [423, 59] on button "Acciones" at bounding box center [438, 55] width 38 height 12
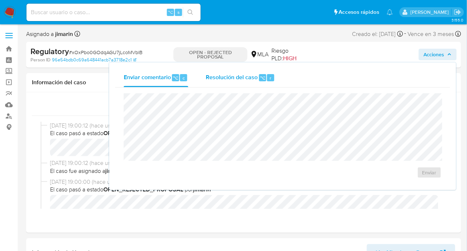
click at [253, 78] on span "Resolución del caso" at bounding box center [232, 77] width 52 height 8
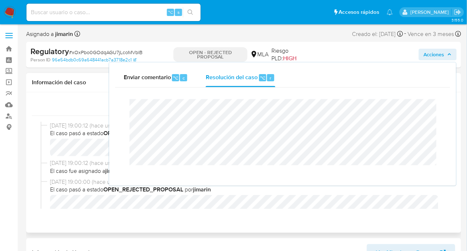
click at [85, 107] on div "Eventos ( 4 )" at bounding box center [139, 106] width 215 height 17
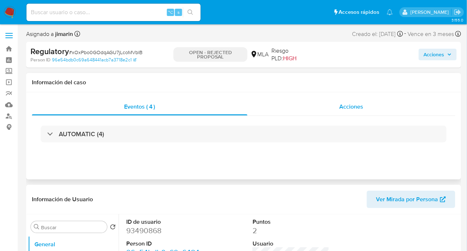
click at [322, 100] on div "Acciones" at bounding box center [351, 106] width 208 height 17
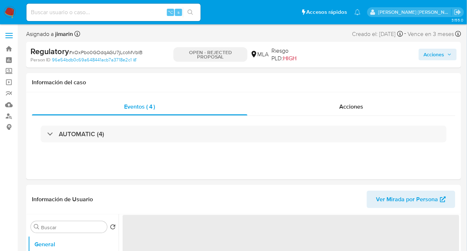
click at [432, 54] on span "Acciones" at bounding box center [434, 55] width 21 height 12
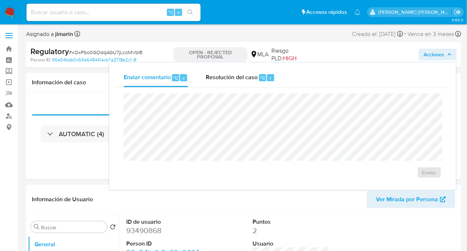
select select "10"
click at [243, 82] on div "Resolución del caso ⌥ r" at bounding box center [240, 77] width 69 height 19
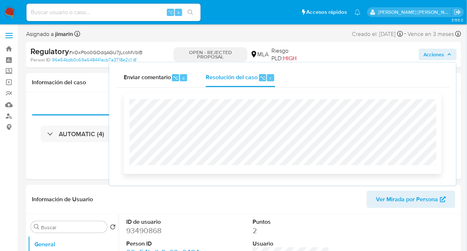
click at [125, 111] on div at bounding box center [283, 133] width 318 height 81
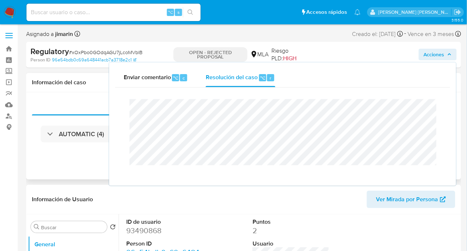
click at [91, 160] on div "Eventos ( 4 ) Acciones AUTOMATIC (4)" at bounding box center [243, 135] width 435 height 87
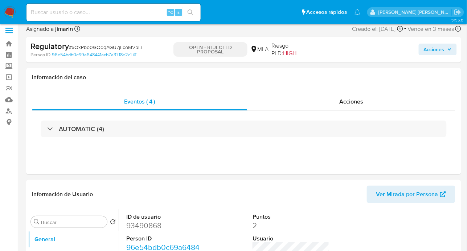
scroll to position [4, 0]
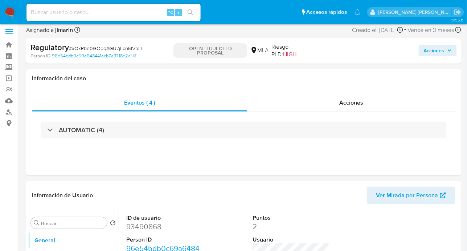
click at [205, 47] on p "OPEN - REJECTED PROPOSAL" at bounding box center [210, 50] width 74 height 15
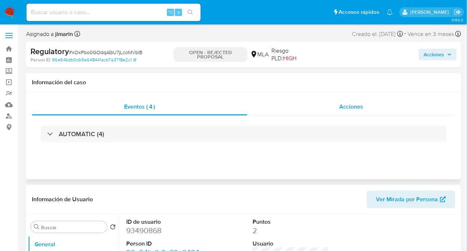
click at [353, 112] on div "Acciones" at bounding box center [351, 106] width 208 height 17
select select "10"
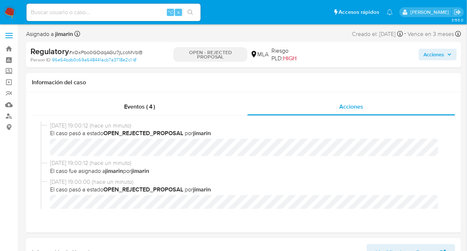
click at [216, 58] on p "OPEN - REJECTED PROPOSAL" at bounding box center [210, 54] width 74 height 15
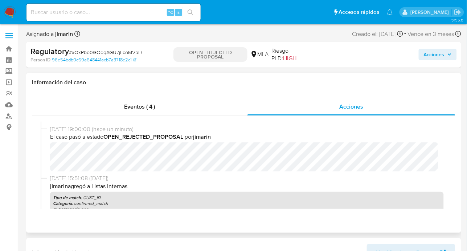
scroll to position [57, 0]
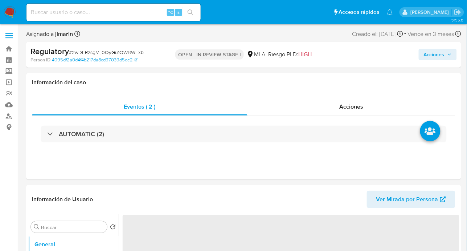
select select "10"
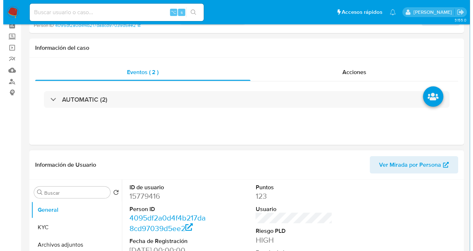
scroll to position [117, 0]
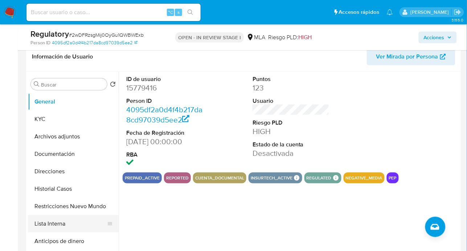
click at [73, 230] on button "Lista Interna" at bounding box center [70, 223] width 85 height 17
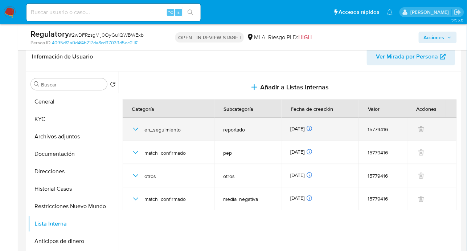
click at [131, 127] on icon "button" at bounding box center [135, 129] width 9 height 9
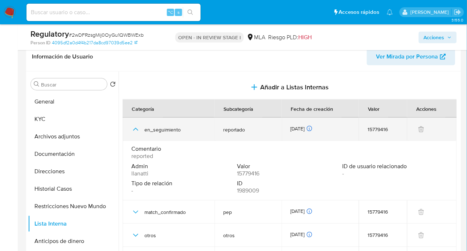
click at [131, 127] on icon "button" at bounding box center [135, 129] width 9 height 9
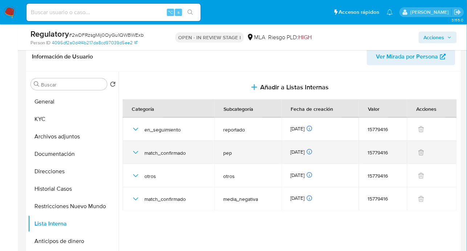
click at [137, 153] on icon "button" at bounding box center [135, 152] width 9 height 9
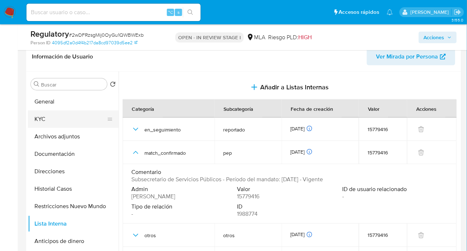
click at [59, 118] on button "KYC" at bounding box center [70, 118] width 85 height 17
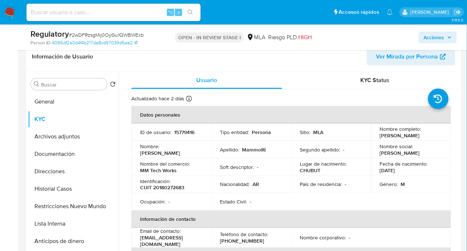
drag, startPoint x: 392, startPoint y: 135, endPoint x: 413, endPoint y: 139, distance: 21.8
click at [413, 139] on td "Nombre completo : Marcelo Ceferino Mammoliti" at bounding box center [411, 131] width 80 height 17
copy p "Marcelo Ceferino Mammoliti"
click at [172, 189] on p "CUIT 20180272683" at bounding box center [162, 187] width 44 height 7
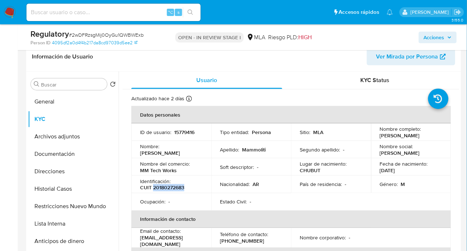
copy p "20180272683"
click at [58, 226] on button "Lista Interna" at bounding box center [70, 223] width 85 height 17
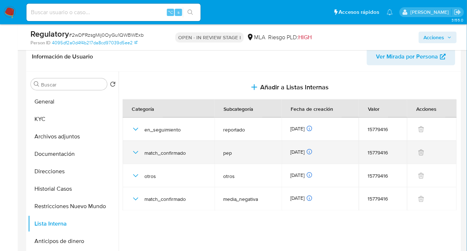
click at [134, 154] on icon "button" at bounding box center [135, 152] width 9 height 9
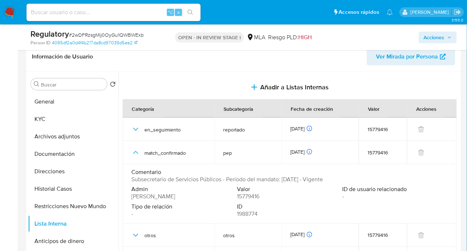
drag, startPoint x: 132, startPoint y: 180, endPoint x: 328, endPoint y: 182, distance: 195.9
click at [338, 181] on div "Comentario Subsecretario de Servicios Públicos - Período del mandato: 17/03/202…" at bounding box center [289, 175] width 317 height 15
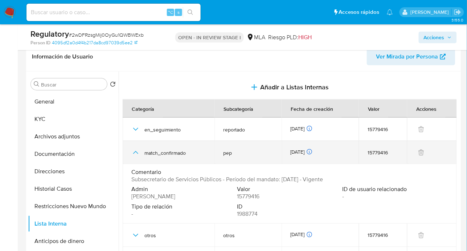
click at [132, 154] on icon "button" at bounding box center [135, 152] width 9 height 9
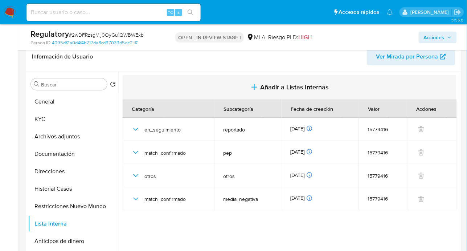
click at [277, 89] on span "Añadir a Listas Internas" at bounding box center [294, 87] width 69 height 8
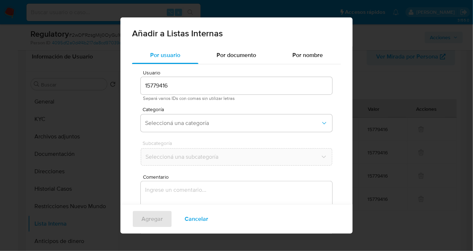
click at [162, 132] on div "Categoría Seleccioná una categoría" at bounding box center [236, 121] width 191 height 28
click at [163, 128] on button "Seleccioná una categoría" at bounding box center [236, 122] width 191 height 17
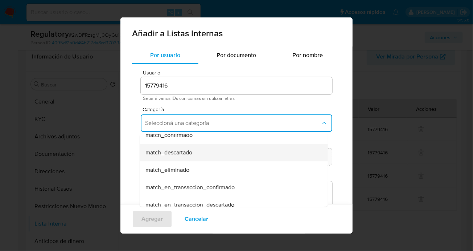
scroll to position [55, 0]
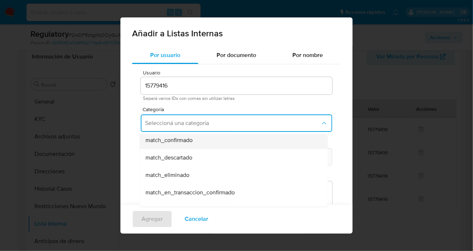
click at [182, 145] on div "match_confirmado" at bounding box center [231, 139] width 172 height 17
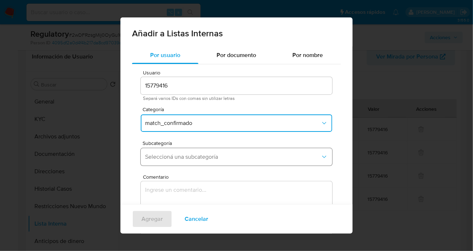
click at [182, 156] on span "Seleccioná una subcategoría" at bounding box center [233, 156] width 176 height 7
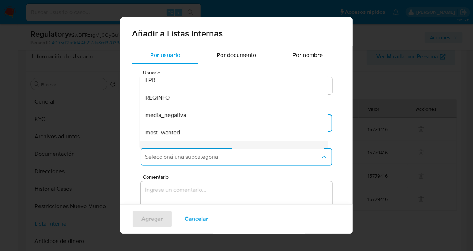
scroll to position [9, 0]
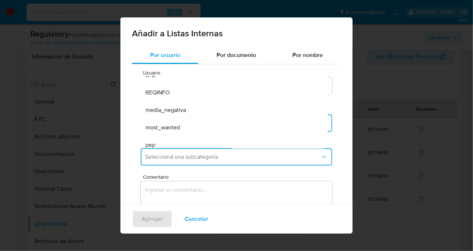
click at [148, 138] on div "pep" at bounding box center [231, 144] width 172 height 17
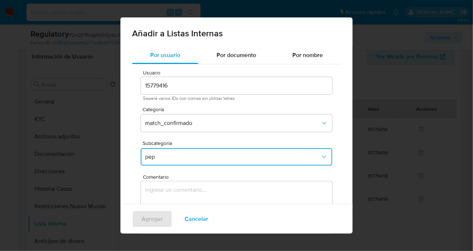
click at [179, 189] on textarea "Comentario" at bounding box center [236, 216] width 191 height 70
type textarea "Se confirma el match ya que el cliente Marcelo Ceferino Mammoliti CUIT 20180272…"
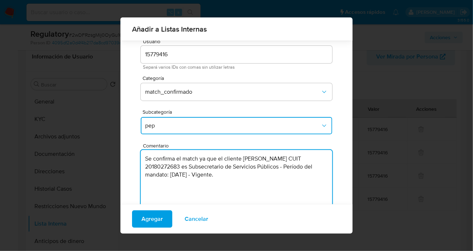
scroll to position [31, 0]
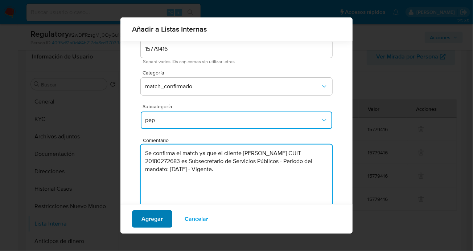
click at [159, 220] on span "Agregar" at bounding box center [151, 219] width 21 height 16
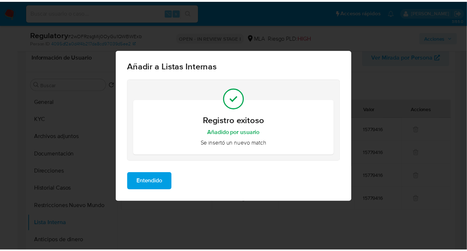
scroll to position [0, 0]
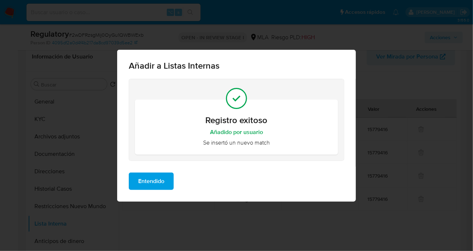
click at [158, 176] on span "Entendido" at bounding box center [151, 181] width 26 height 16
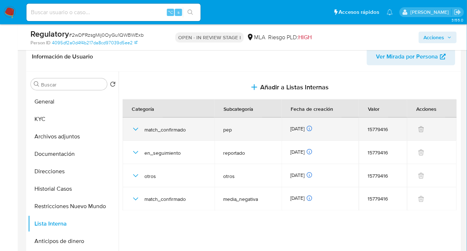
click at [133, 133] on div "match_confirmado" at bounding box center [168, 129] width 74 height 23
click at [133, 124] on div "match_confirmado" at bounding box center [168, 129] width 74 height 23
click at [133, 125] on icon "button" at bounding box center [135, 129] width 9 height 9
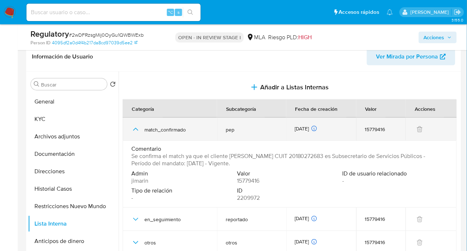
click at [133, 126] on icon "button" at bounding box center [135, 129] width 9 height 9
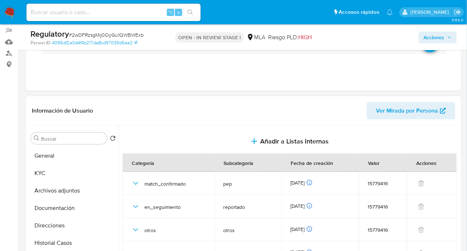
scroll to position [62, 0]
click at [56, 156] on button "General" at bounding box center [70, 155] width 85 height 17
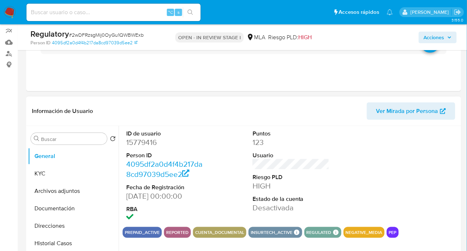
click at [148, 143] on dd "15779416" at bounding box center [164, 142] width 77 height 10
click at [146, 144] on dd "15779416" at bounding box center [164, 142] width 77 height 10
copy dd "15779416"
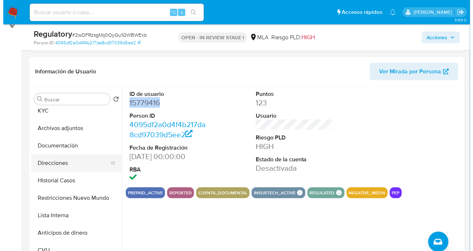
scroll to position [0, 0]
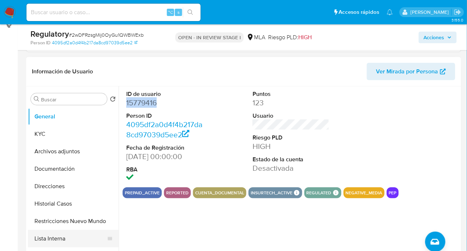
click at [66, 237] on button "Lista Interna" at bounding box center [70, 238] width 85 height 17
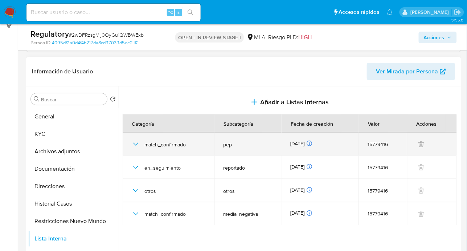
click at [137, 145] on icon "button" at bounding box center [135, 144] width 9 height 9
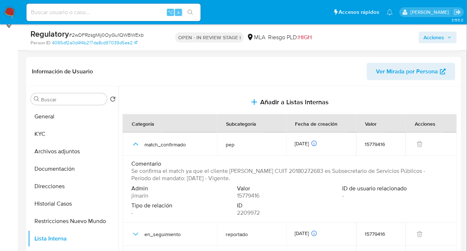
click at [430, 42] on span "Acciones" at bounding box center [434, 38] width 21 height 12
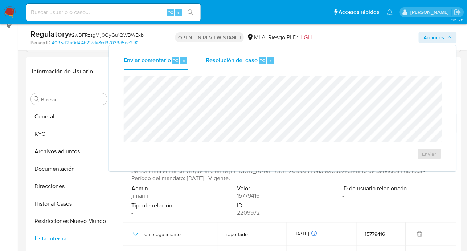
click at [230, 60] on span "Resolución del caso" at bounding box center [232, 60] width 52 height 8
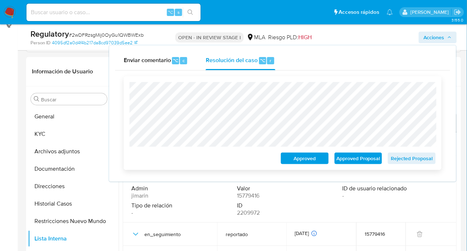
click at [429, 162] on span "Rejected Proposal" at bounding box center [412, 158] width 38 height 10
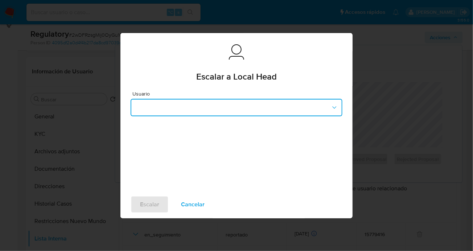
click at [214, 112] on button "button" at bounding box center [237, 107] width 212 height 17
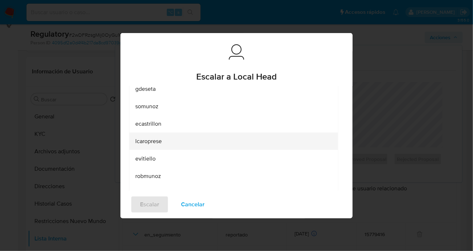
scroll to position [54, 0]
click at [162, 145] on div "lcaroprese" at bounding box center [231, 139] width 193 height 17
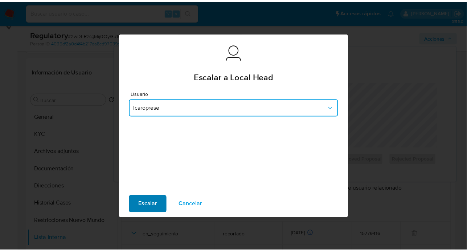
scroll to position [0, 0]
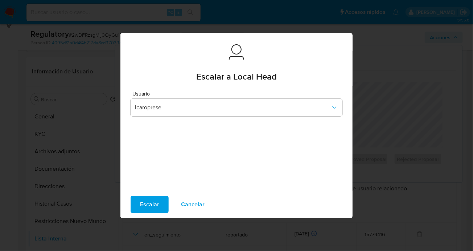
click at [157, 204] on span "Escalar" at bounding box center [149, 204] width 19 height 16
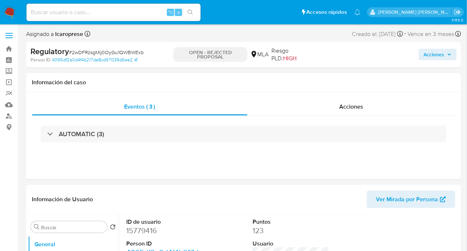
select select "10"
drag, startPoint x: 224, startPoint y: 57, endPoint x: 206, endPoint y: 53, distance: 18.3
click at [206, 53] on p "OPEN - REJECTED PROPOSAL" at bounding box center [210, 54] width 74 height 15
copy p "REJECTED PROPOSAL"
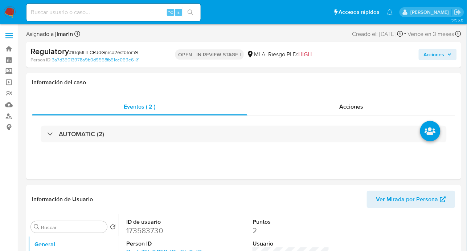
select select "10"
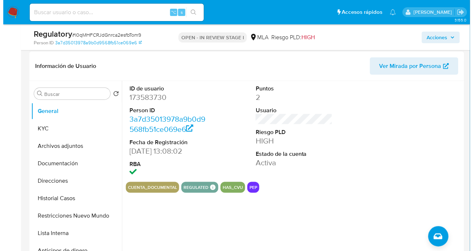
scroll to position [108, 0]
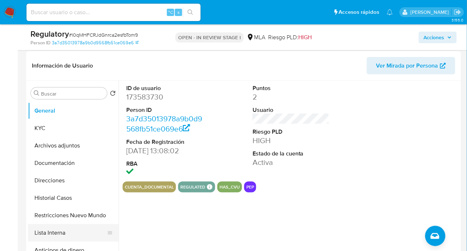
click at [71, 236] on button "Lista Interna" at bounding box center [70, 232] width 85 height 17
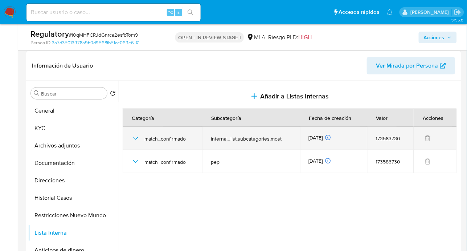
click at [136, 139] on icon "button" at bounding box center [135, 138] width 9 height 9
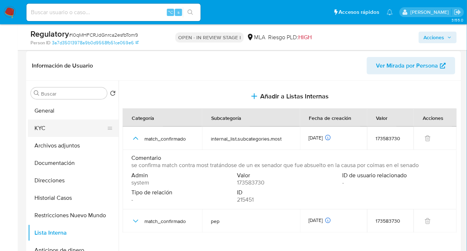
click at [45, 129] on button "KYC" at bounding box center [70, 127] width 85 height 17
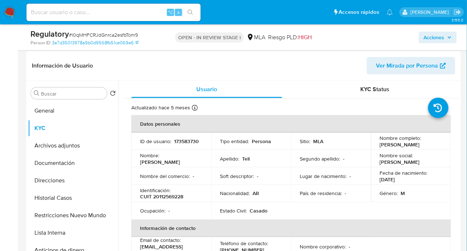
drag, startPoint x: 379, startPoint y: 144, endPoint x: 437, endPoint y: 144, distance: 58.4
click at [437, 144] on td "Nombre completo : Alberto Maximo Tell" at bounding box center [411, 140] width 80 height 17
copy p "Alberto Maximo Tell"
click at [171, 196] on p "CUIT 20112569228" at bounding box center [161, 196] width 43 height 7
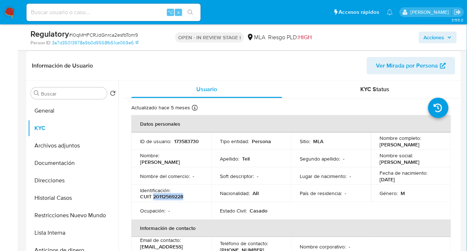
copy p "20112569228"
click at [63, 240] on button "Lista Interna" at bounding box center [70, 232] width 85 height 17
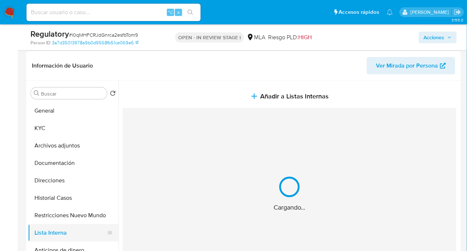
click at [65, 235] on button "Lista Interna" at bounding box center [70, 232] width 85 height 17
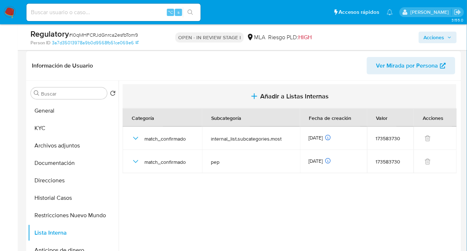
click at [276, 89] on button "Añadir a Listas Internas" at bounding box center [290, 96] width 334 height 24
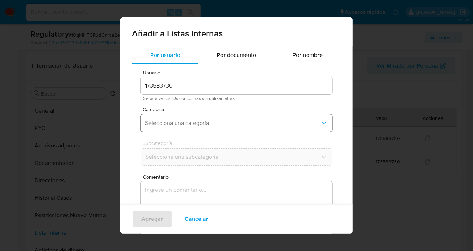
click at [166, 119] on span "Seleccioná una categoría" at bounding box center [233, 122] width 176 height 7
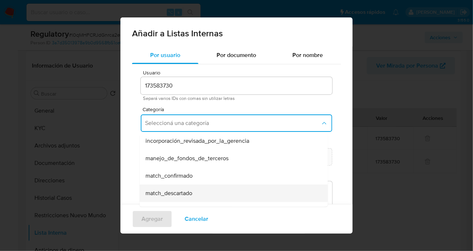
scroll to position [55, 0]
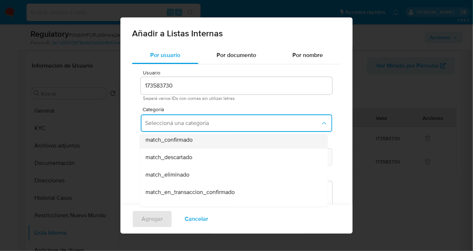
click at [174, 139] on span "match_confirmado" at bounding box center [168, 139] width 47 height 7
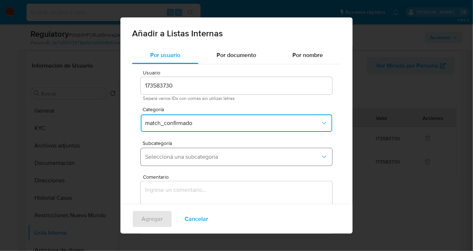
click at [184, 157] on span "Seleccioná una subcategoría" at bounding box center [233, 156] width 176 height 7
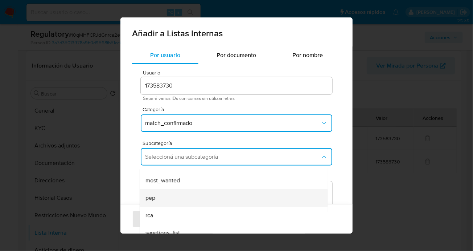
scroll to position [49, 0]
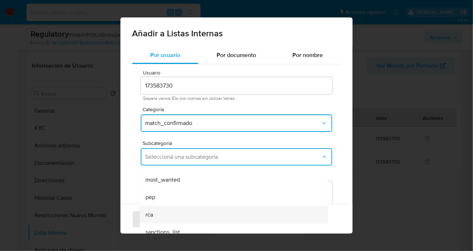
click at [163, 206] on div "rca" at bounding box center [231, 214] width 172 height 17
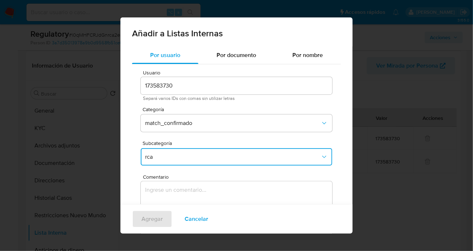
click at [166, 156] on span "rca" at bounding box center [233, 156] width 176 height 7
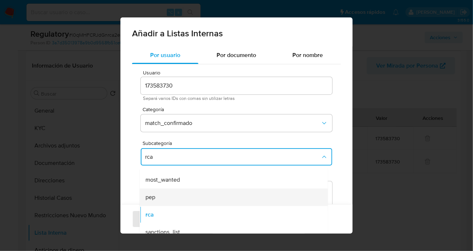
click at [158, 194] on div "pep" at bounding box center [231, 196] width 172 height 17
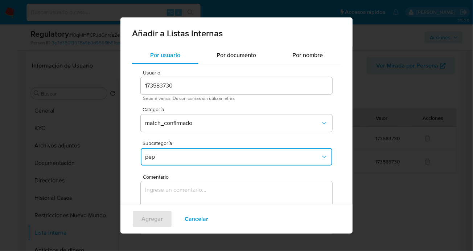
click at [180, 191] on textarea "Comentario" at bounding box center [236, 216] width 191 height 70
type textarea "Se confirma el match ya que el cliente Alberto Maximo Tell CUIT 20112569228 es …"
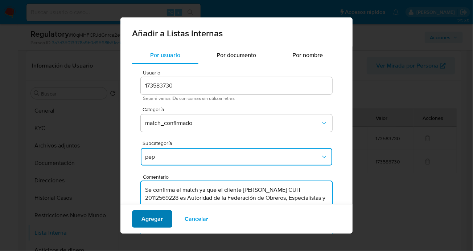
click at [158, 221] on span "Agregar" at bounding box center [151, 219] width 21 height 16
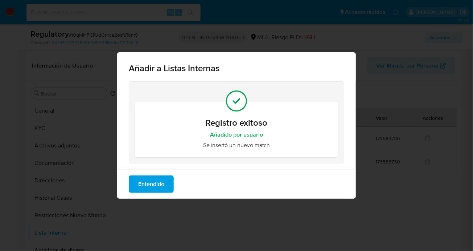
click at [143, 185] on span "Entendido" at bounding box center [151, 184] width 26 height 16
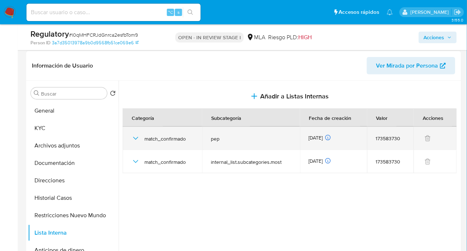
click at [131, 141] on icon "button" at bounding box center [135, 138] width 9 height 9
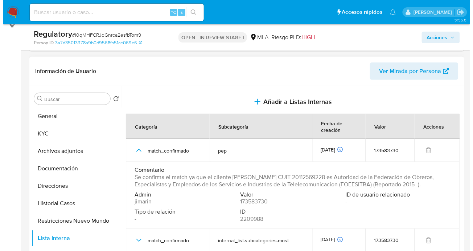
scroll to position [93, 0]
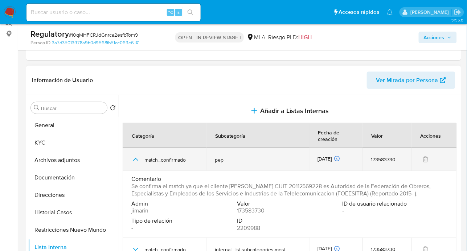
click at [136, 155] on icon "button" at bounding box center [135, 159] width 9 height 9
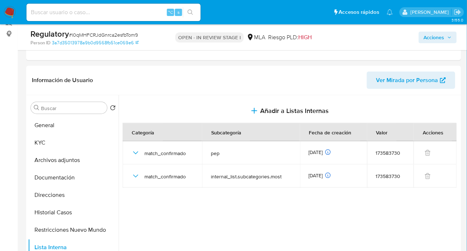
click at [426, 39] on span "Acciones" at bounding box center [434, 38] width 21 height 12
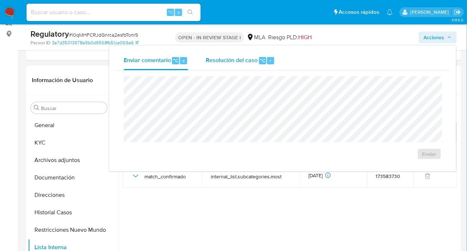
click at [241, 68] on div "Resolución del caso ⌥ r" at bounding box center [240, 60] width 69 height 19
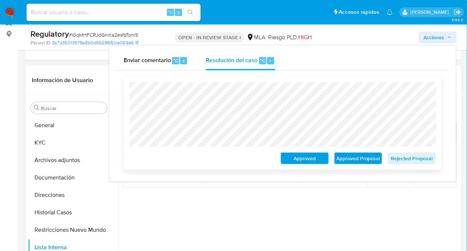
click at [360, 159] on span "Approved Proposal" at bounding box center [358, 158] width 38 height 10
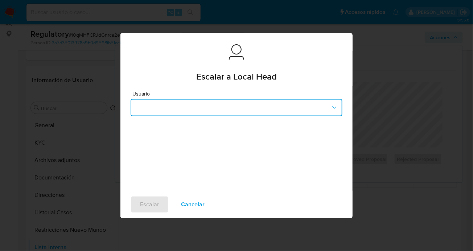
click at [177, 99] on button "button" at bounding box center [237, 107] width 212 height 17
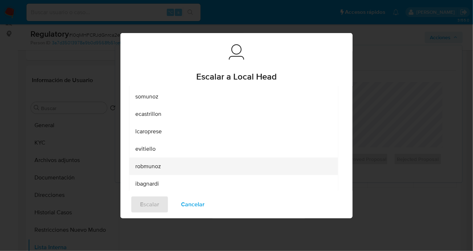
scroll to position [66, 0]
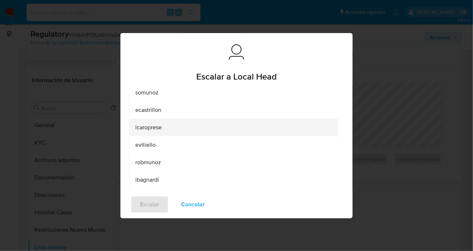
click at [157, 132] on div "lcaroprese" at bounding box center [231, 126] width 193 height 17
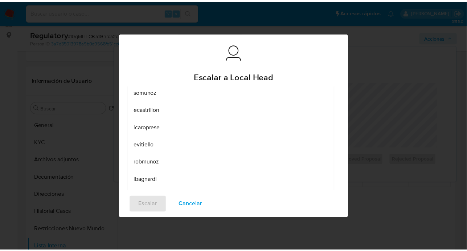
scroll to position [0, 0]
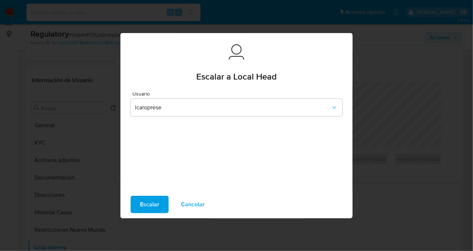
click at [151, 210] on span "Escalar" at bounding box center [149, 204] width 19 height 16
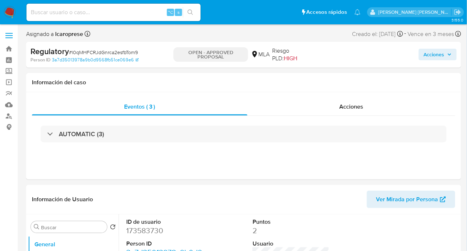
select select "10"
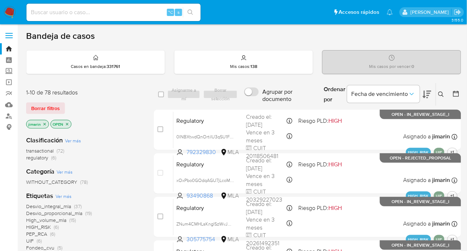
click at [40, 159] on span "regulatory" at bounding box center [37, 157] width 22 height 7
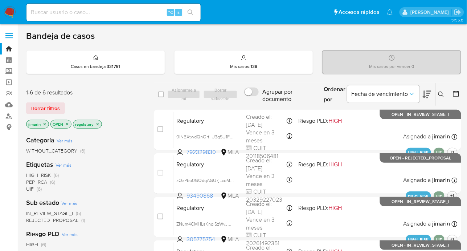
click at [441, 94] on icon at bounding box center [441, 94] width 6 height 6
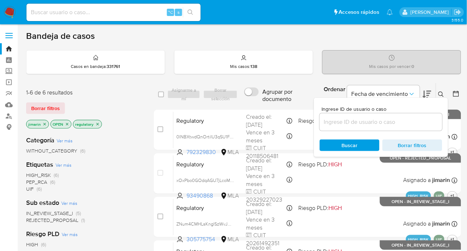
click at [413, 121] on input at bounding box center [381, 121] width 123 height 9
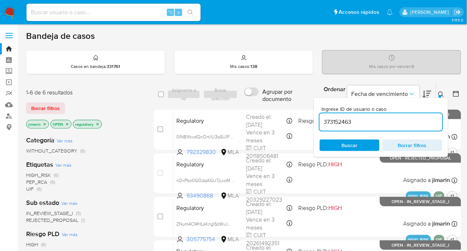
type input "373152463"
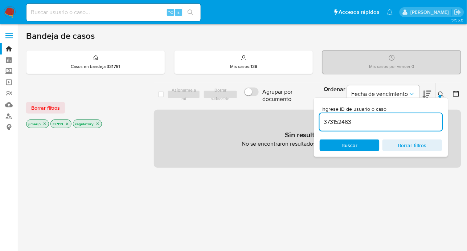
click at [440, 93] on icon at bounding box center [441, 94] width 6 height 6
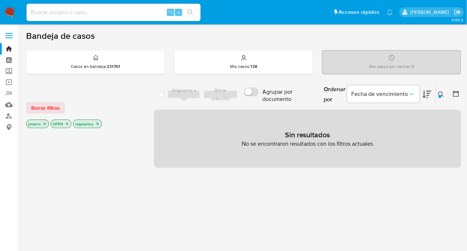
click at [66, 123] on icon "close-filter" at bounding box center [67, 124] width 3 height 3
click at [75, 124] on icon "close-filter" at bounding box center [75, 123] width 4 height 4
click at [45, 123] on icon "close-filter" at bounding box center [44, 123] width 4 height 4
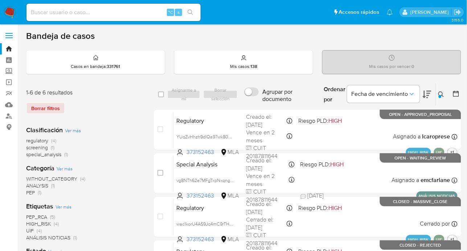
click at [9, 12] on img at bounding box center [10, 12] width 12 height 12
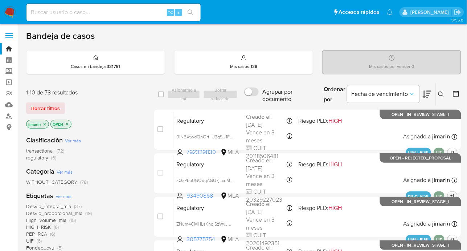
click at [49, 158] on span "regulatory (6)" at bounding box center [41, 157] width 30 height 7
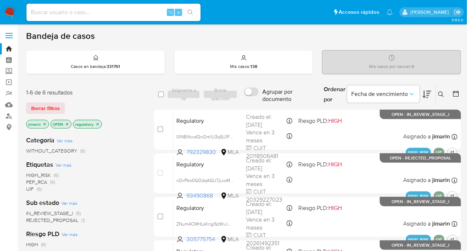
drag, startPoint x: 390, startPoint y: 157, endPoint x: 464, endPoint y: 157, distance: 73.3
click at [464, 157] on main "3.155.0" at bounding box center [233, 208] width 467 height 416
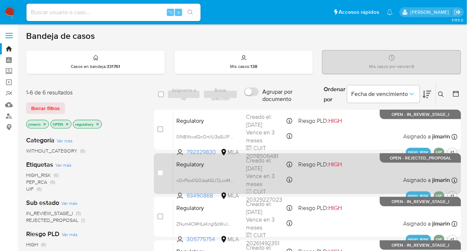
drag, startPoint x: 452, startPoint y: 157, endPoint x: 388, endPoint y: 156, distance: 63.8
click at [388, 156] on p "OPEN - REJECTED_PROPOSAL" at bounding box center [420, 157] width 81 height 9
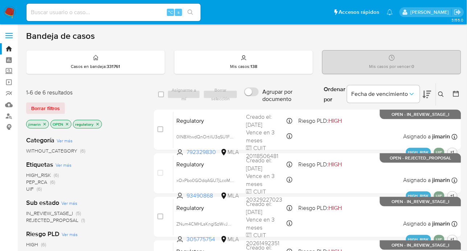
click at [124, 156] on div "Categoría Ver más WITHOUT_CATEGORY (6) Etiquetas Ver más HIGH_RISK (6) PEP_RCA …" at bounding box center [84, 253] width 116 height 247
